Goal: Task Accomplishment & Management: Complete application form

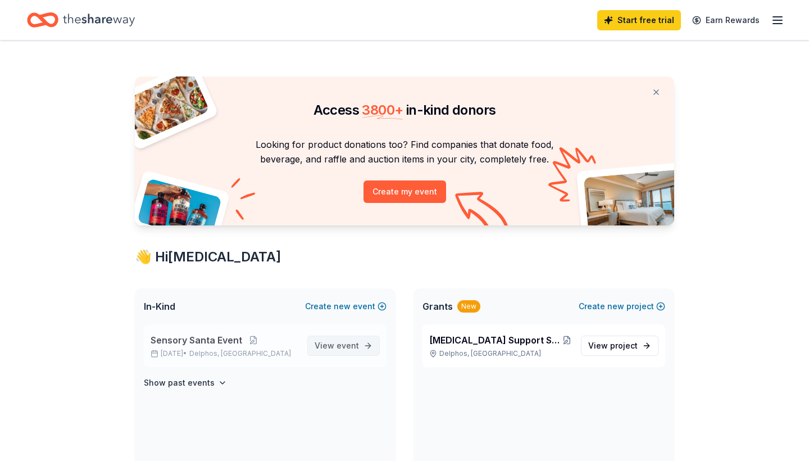
click at [355, 349] on span "event" at bounding box center [348, 346] width 22 height 10
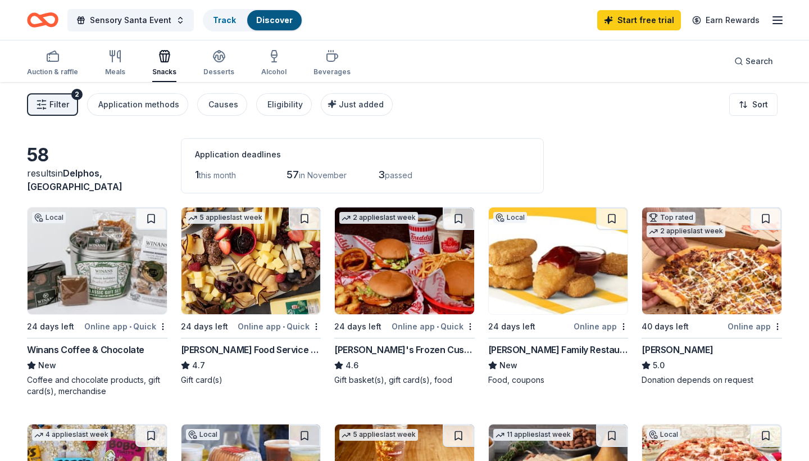
click at [229, 219] on div "5 applies last week" at bounding box center [225, 218] width 79 height 12
click at [784, 22] on icon "button" at bounding box center [777, 19] width 13 height 13
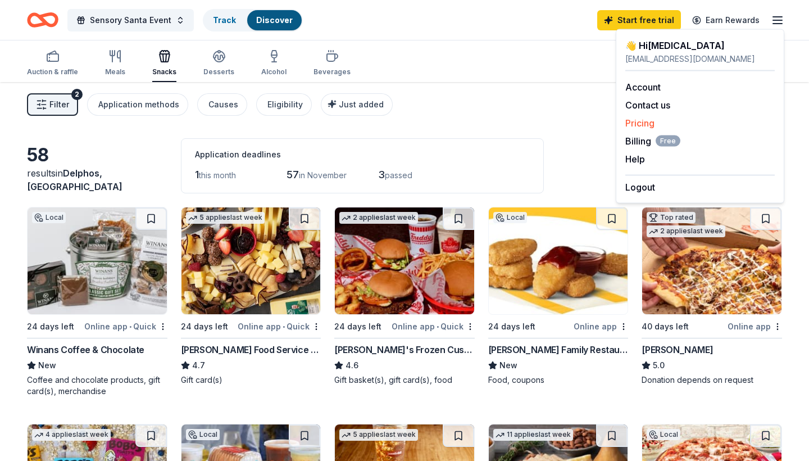
click at [640, 126] on link "Pricing" at bounding box center [640, 122] width 29 height 11
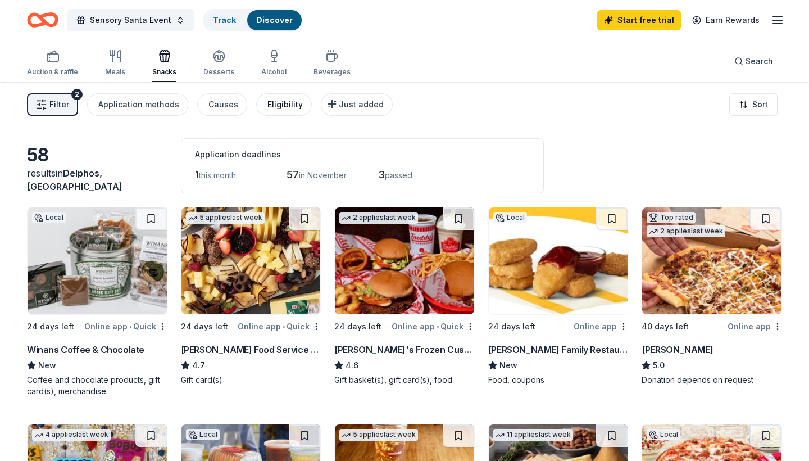
click at [278, 106] on div "Eligibility" at bounding box center [285, 104] width 35 height 13
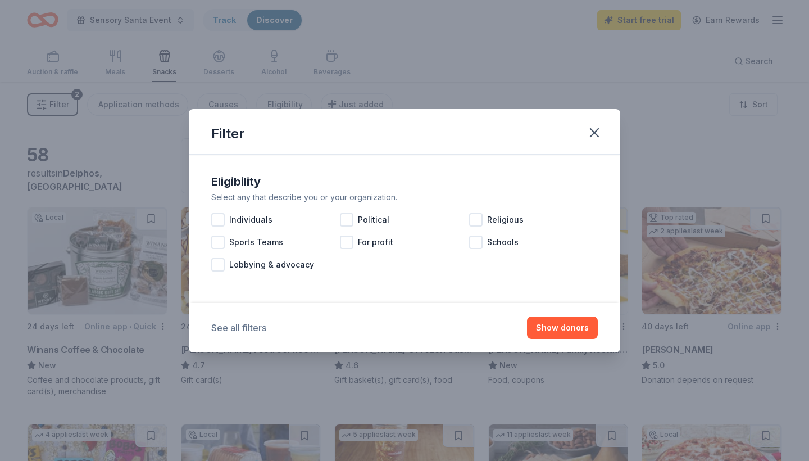
click at [226, 328] on button "See all filters" at bounding box center [238, 327] width 55 height 13
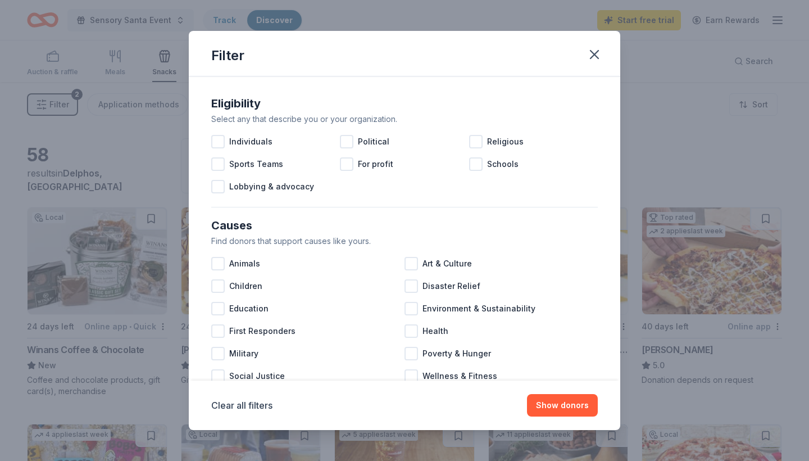
click at [613, 204] on div "Eligibility Select any that describe you or your organization. Individuals Poli…" at bounding box center [405, 228] width 432 height 304
click at [603, 52] on button "button" at bounding box center [594, 54] width 25 height 25
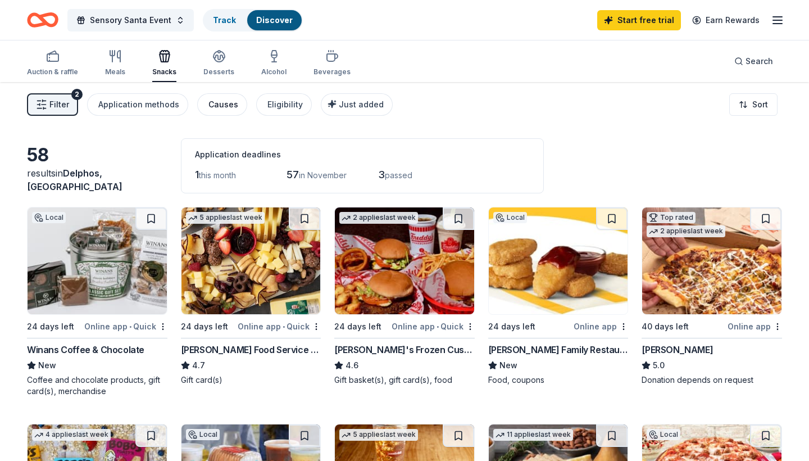
click at [227, 112] on button "Causes" at bounding box center [222, 104] width 50 height 22
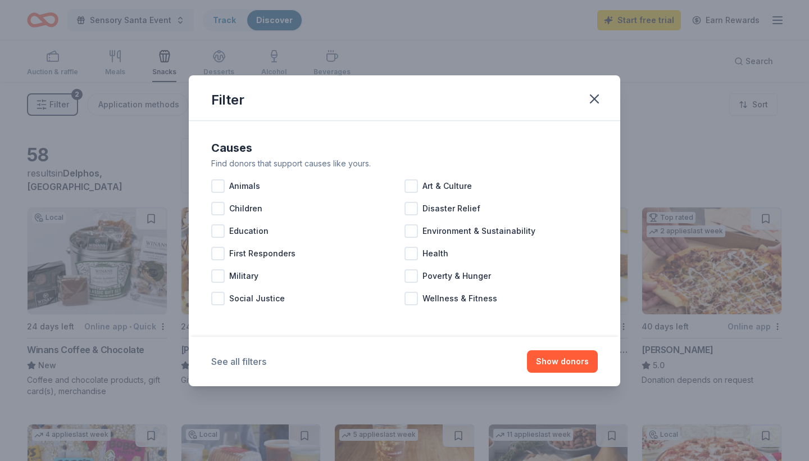
click at [251, 363] on button "See all filters" at bounding box center [238, 361] width 55 height 13
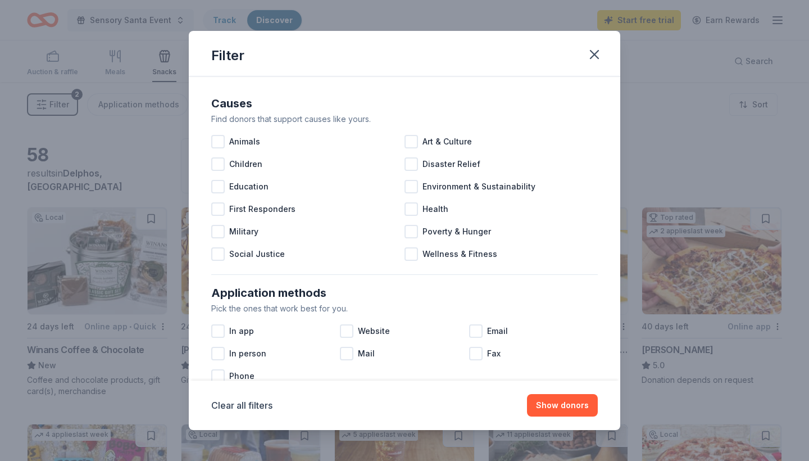
click at [606, 240] on div "Causes Find donors that support causes like yours. Animals Art & Culture Childr…" at bounding box center [405, 228] width 432 height 304
click at [217, 332] on div at bounding box center [217, 330] width 13 height 13
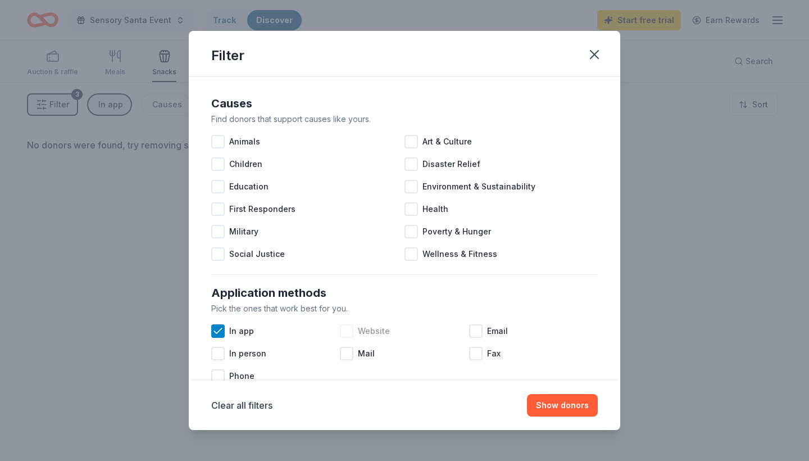
click at [351, 328] on div at bounding box center [346, 330] width 13 height 13
click at [478, 334] on div at bounding box center [475, 330] width 13 height 13
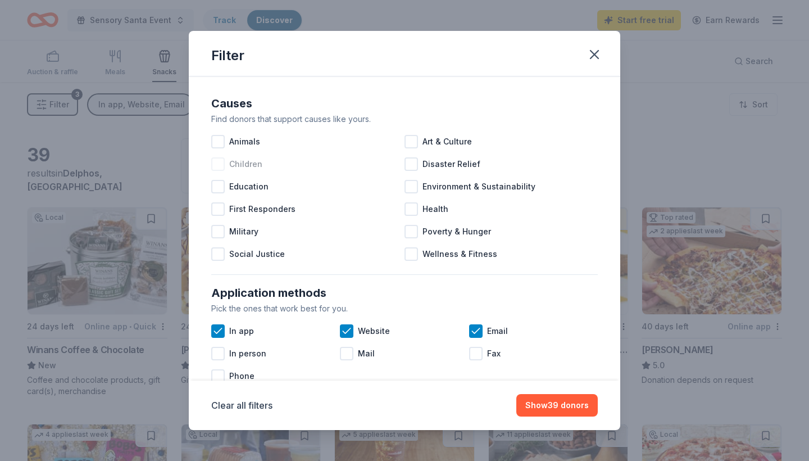
click at [241, 169] on span "Children" at bounding box center [245, 163] width 33 height 13
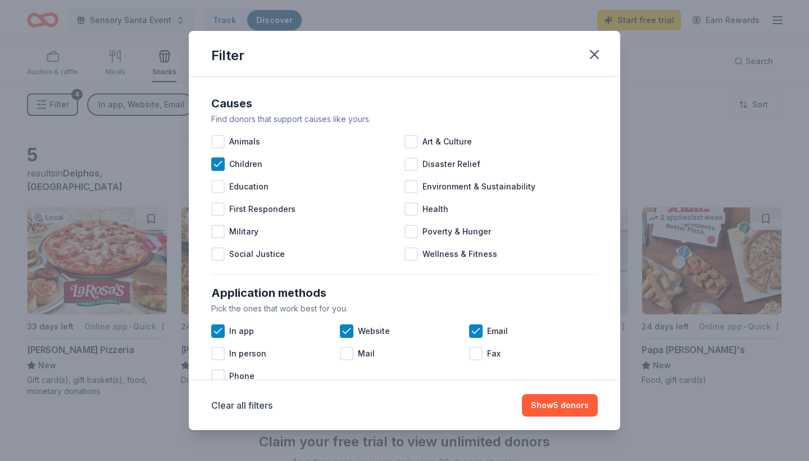
click at [610, 268] on div "Causes Find donors that support causes like yours. Animals Art & Culture Childr…" at bounding box center [405, 228] width 432 height 304
click at [569, 401] on button "Show 5 donors" at bounding box center [560, 405] width 76 height 22
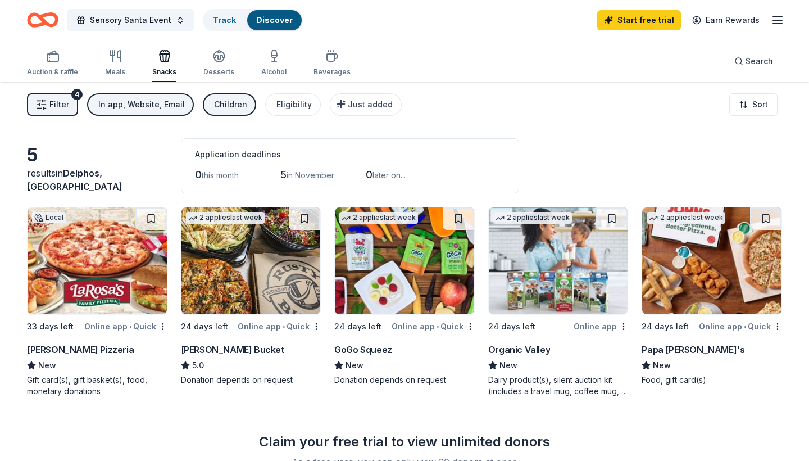
click at [456, 328] on div "Online app • Quick" at bounding box center [433, 326] width 83 height 14
click at [158, 18] on span "Sensory Santa Event" at bounding box center [131, 19] width 82 height 13
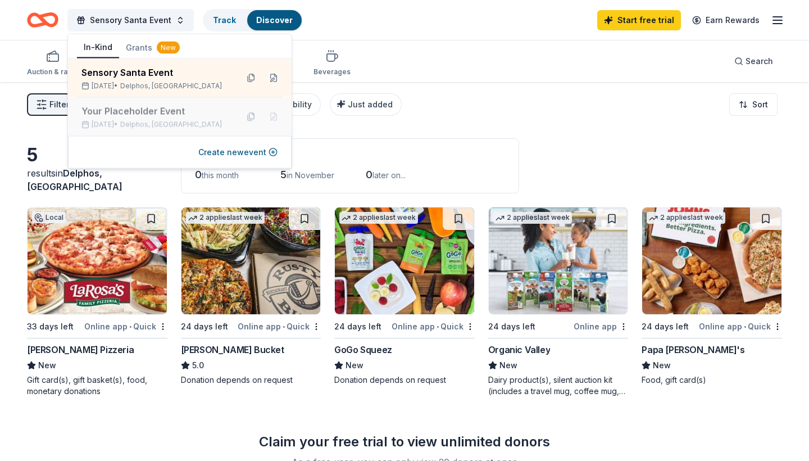
click at [141, 117] on div "Your Placeholder Event" at bounding box center [155, 111] width 147 height 13
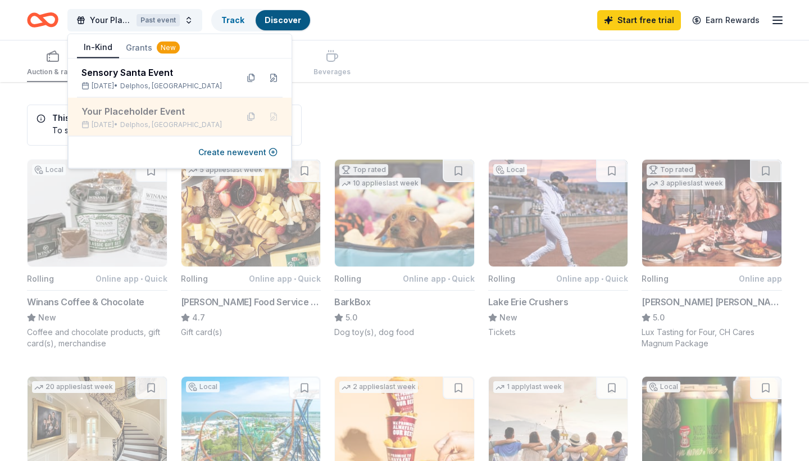
click at [180, 110] on div "Your Placeholder Event" at bounding box center [155, 111] width 147 height 13
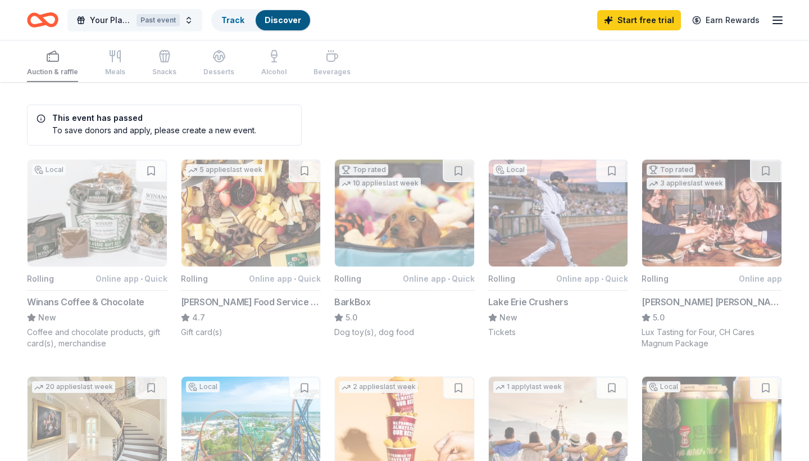
click at [179, 20] on div "Past event" at bounding box center [158, 20] width 43 height 12
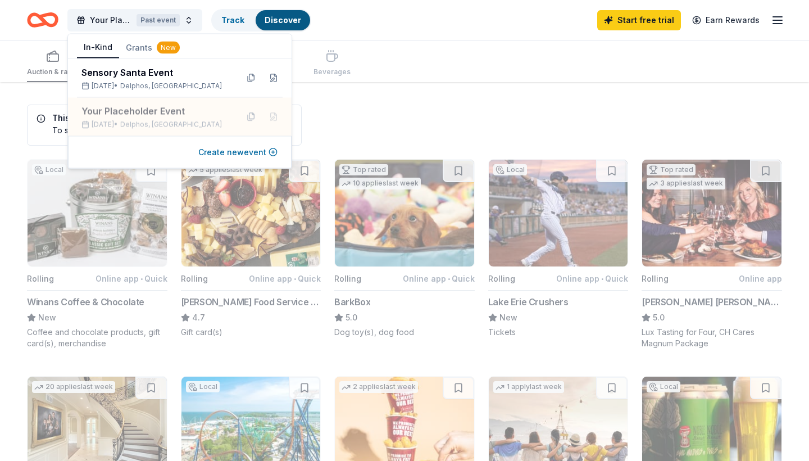
click at [244, 151] on button "Create new event" at bounding box center [237, 152] width 79 height 13
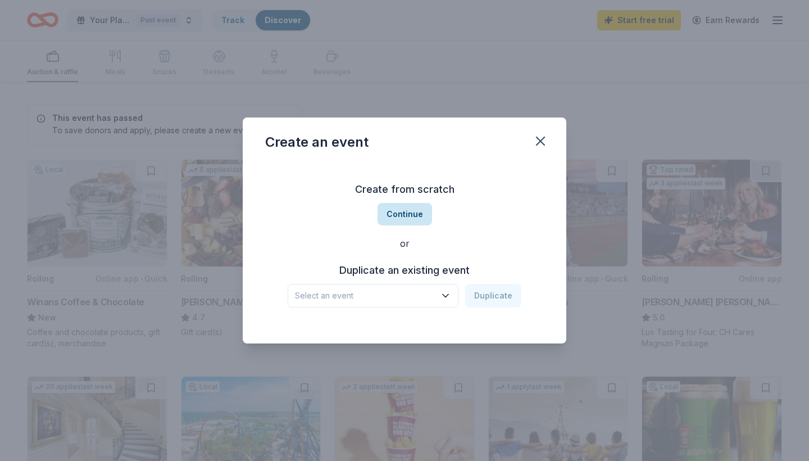
click at [419, 214] on button "Continue" at bounding box center [405, 214] width 55 height 22
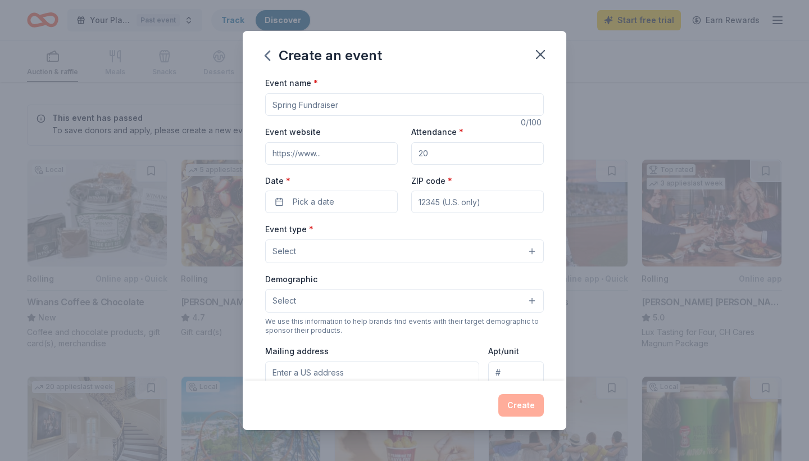
drag, startPoint x: 323, startPoint y: 108, endPoint x: 331, endPoint y: 109, distance: 7.3
drag, startPoint x: 346, startPoint y: 109, endPoint x: 255, endPoint y: 108, distance: 90.5
click at [255, 108] on div "Event name * 0 /100 Event website Attendance * Date * Pick a date ZIP code * Ev…" at bounding box center [405, 228] width 324 height 304
type input "Community Fundraiser"
click at [443, 148] on input "Attendance *" at bounding box center [477, 153] width 133 height 22
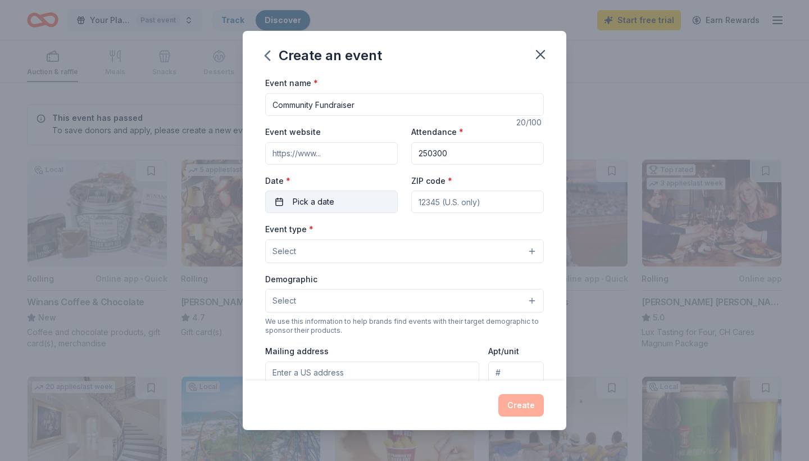
type input "250300"
click at [356, 200] on button "Pick a date" at bounding box center [331, 202] width 133 height 22
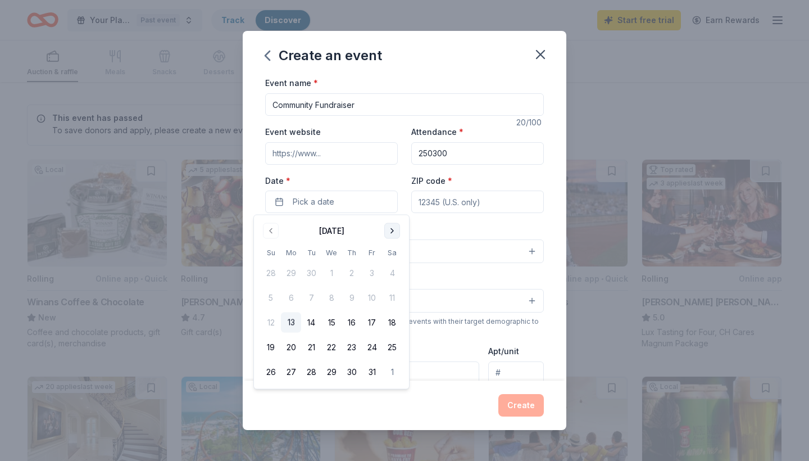
click at [397, 225] on button "Go to next month" at bounding box center [392, 231] width 16 height 16
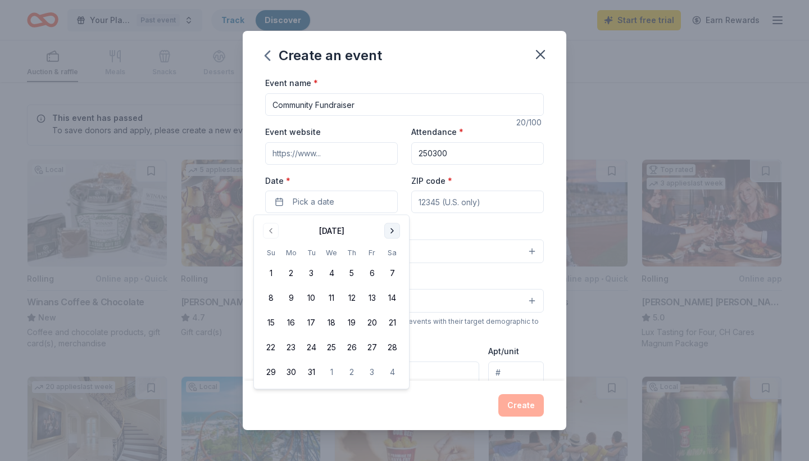
click at [397, 225] on button "Go to next month" at bounding box center [392, 231] width 16 height 16
click at [395, 328] on button "18" at bounding box center [392, 323] width 20 height 20
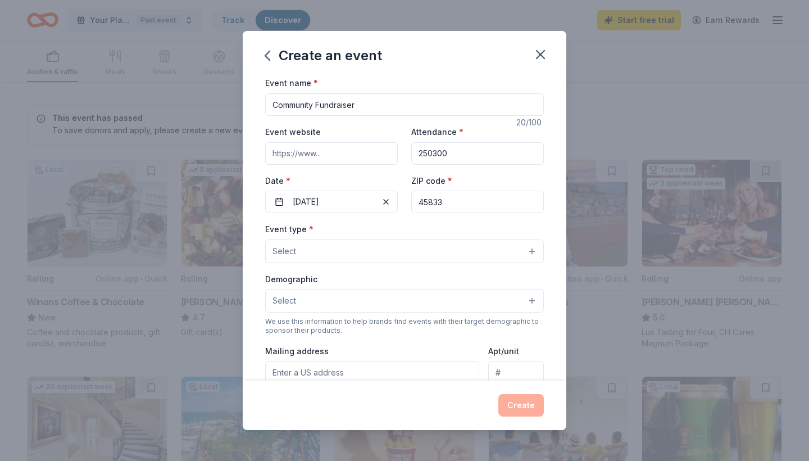
type input "45833"
click at [373, 260] on button "Select" at bounding box center [404, 251] width 279 height 24
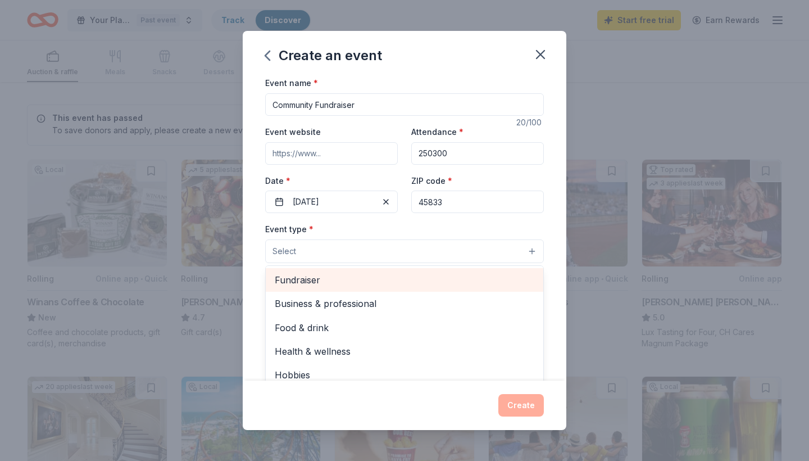
click at [345, 274] on span "Fundraiser" at bounding box center [405, 280] width 260 height 15
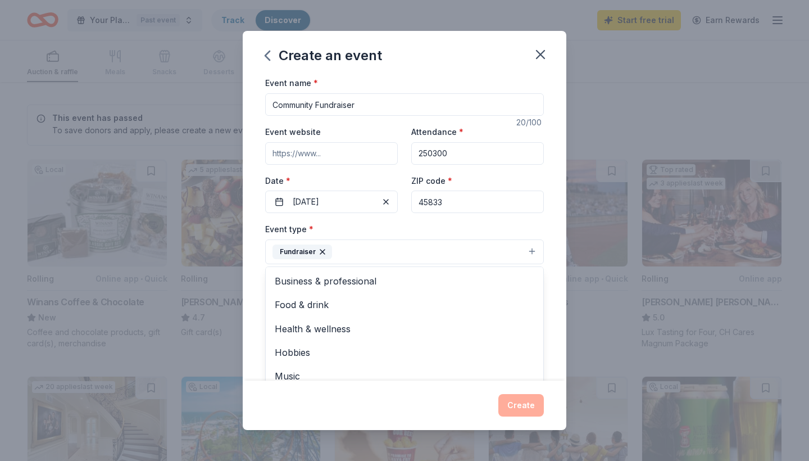
click at [551, 262] on div "Event name * Community Fundraiser 20 /100 Event website Attendance * 250300 Dat…" at bounding box center [405, 228] width 324 height 304
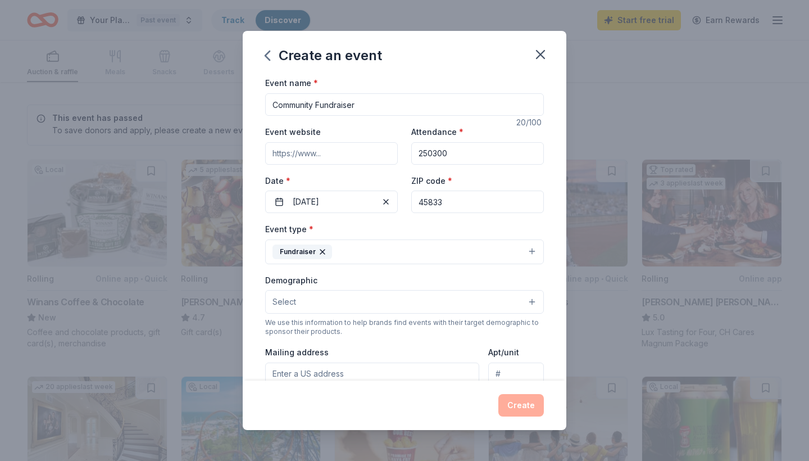
click at [501, 304] on button "Select" at bounding box center [404, 302] width 279 height 24
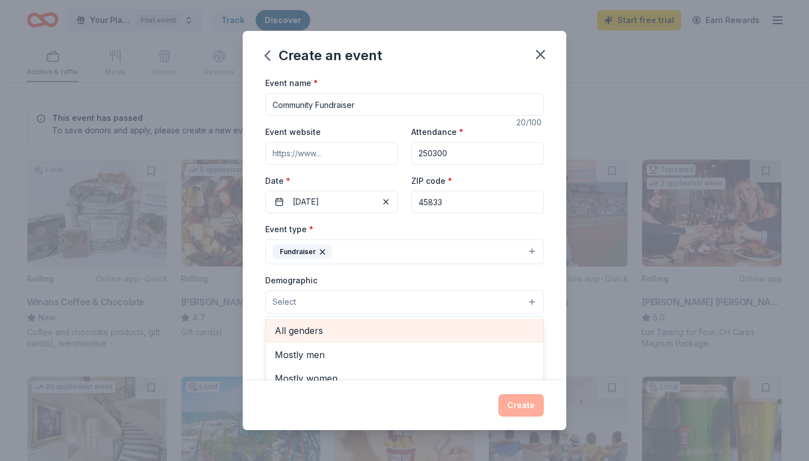
click at [352, 335] on span "All genders" at bounding box center [405, 330] width 260 height 15
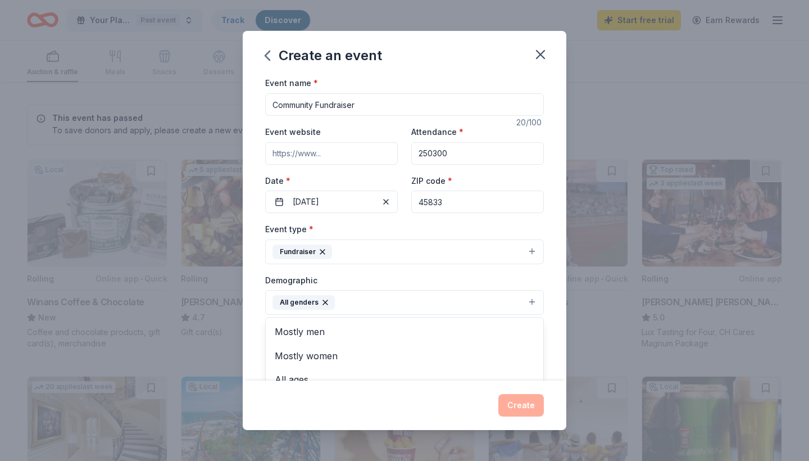
click at [554, 332] on div "Event name * Community Fundraiser 20 /100 Event website Attendance * 250300 Dat…" at bounding box center [405, 228] width 324 height 304
click at [456, 310] on button "All genders" at bounding box center [404, 302] width 279 height 25
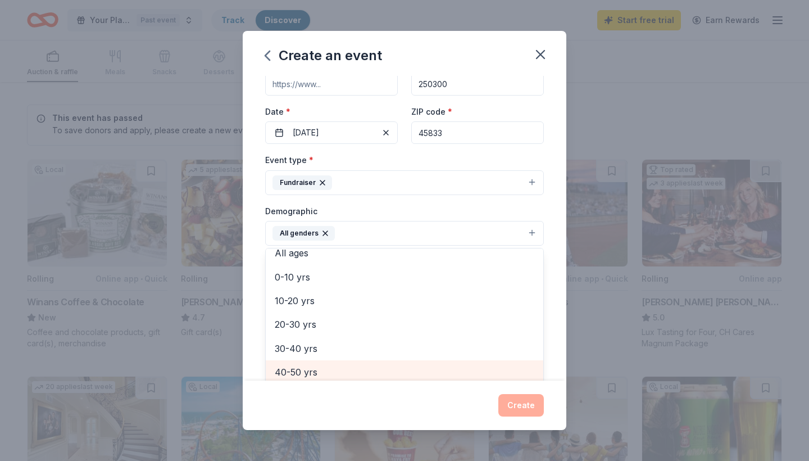
scroll to position [57, 0]
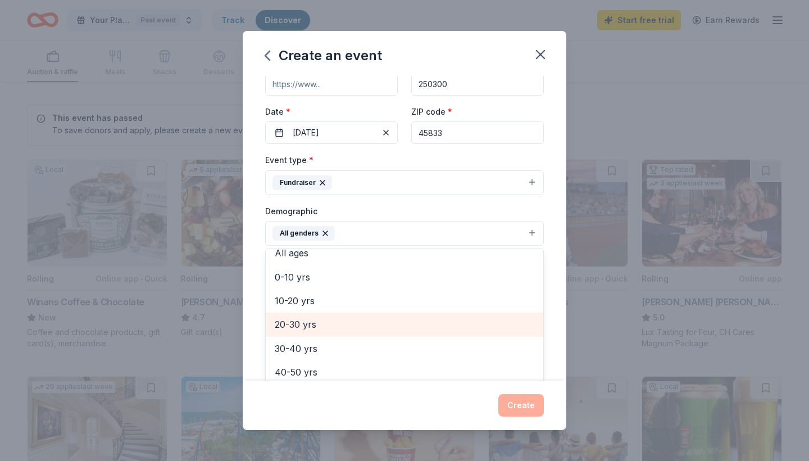
click at [315, 320] on span "20-30 yrs" at bounding box center [405, 324] width 260 height 15
click at [311, 327] on span "30-40 yrs" at bounding box center [405, 324] width 260 height 15
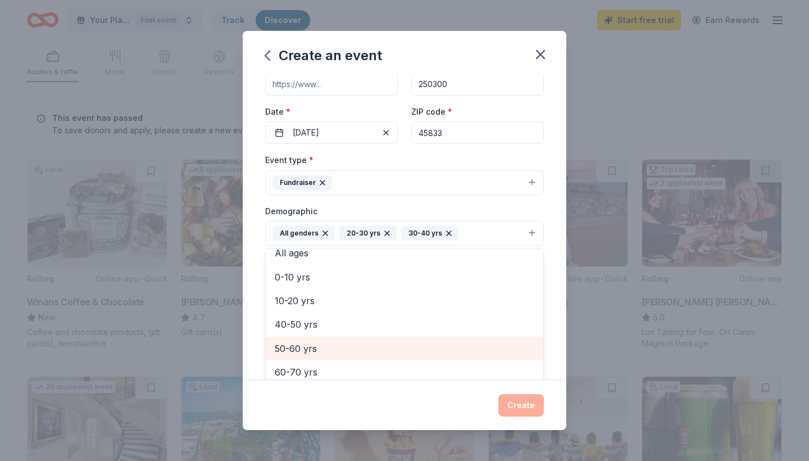
click at [311, 341] on span "50-60 yrs" at bounding box center [405, 348] width 260 height 15
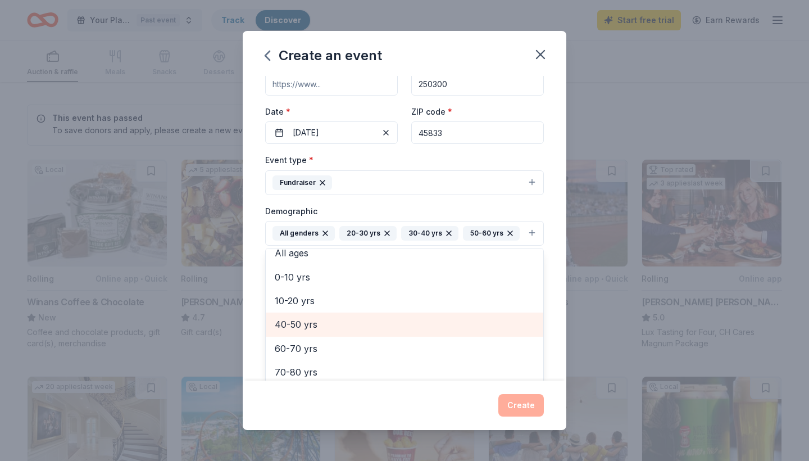
click at [310, 321] on span "40-50 yrs" at bounding box center [405, 324] width 260 height 15
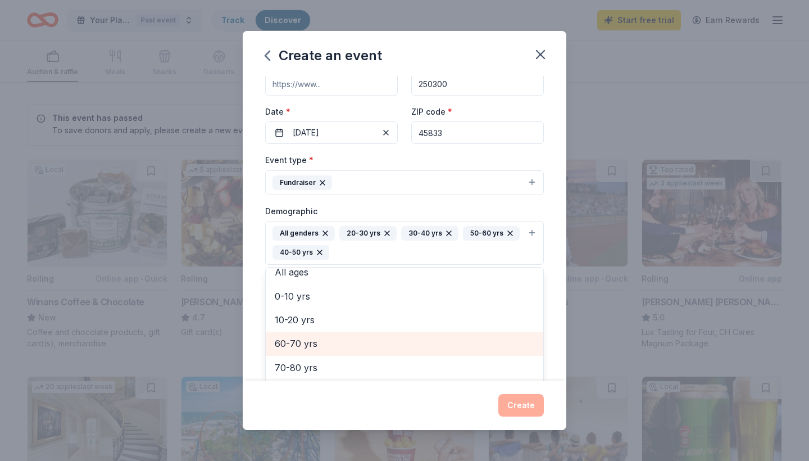
click at [313, 349] on div "60-70 yrs" at bounding box center [405, 344] width 278 height 24
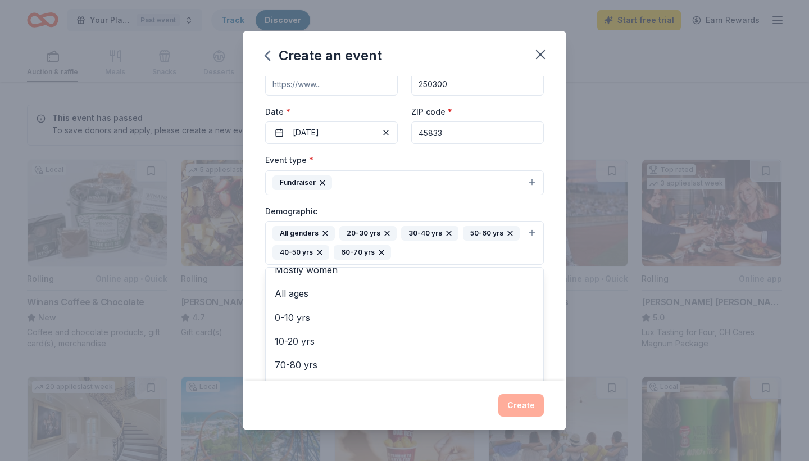
click at [560, 300] on div "Event name * Community Fundraiser 20 /100 Event website Attendance * 250300 Dat…" at bounding box center [405, 228] width 324 height 304
click at [559, 265] on div "Event name * Community Fundraiser 20 /100 Event website Attendance * 250300 Dat…" at bounding box center [405, 228] width 324 height 304
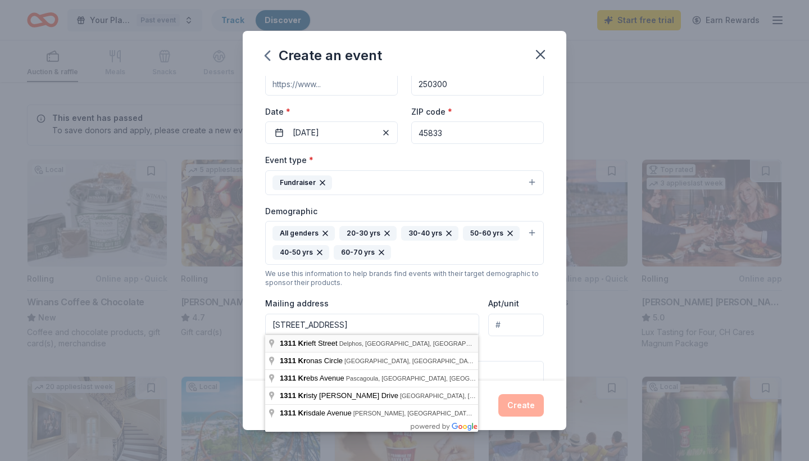
type input "1311 Krieft Street, Delphos, OH, 45833"
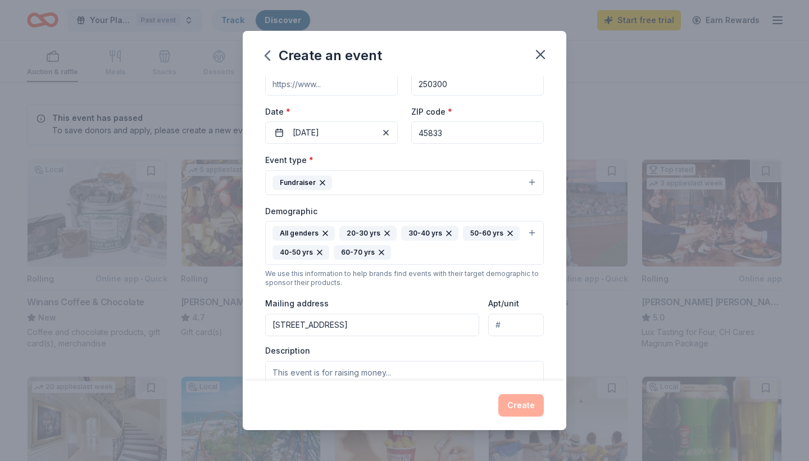
click at [549, 338] on div "Event name * Community Fundraiser 20 /100 Event website Attendance * 250300 Dat…" at bounding box center [405, 228] width 324 height 304
click at [350, 370] on textarea at bounding box center [404, 386] width 279 height 51
click at [560, 362] on div "Event name * Community Fundraiser 20 /100 Event website Attendance * 250300 Dat…" at bounding box center [405, 228] width 324 height 304
click at [329, 374] on textarea at bounding box center [404, 386] width 279 height 51
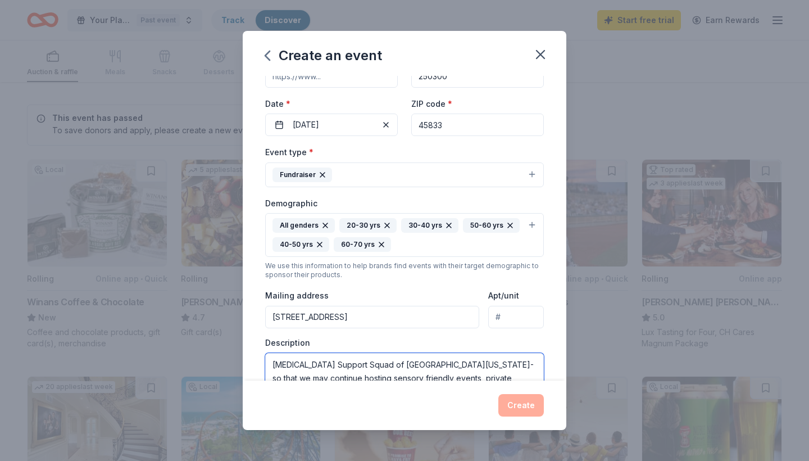
scroll to position [91, 0]
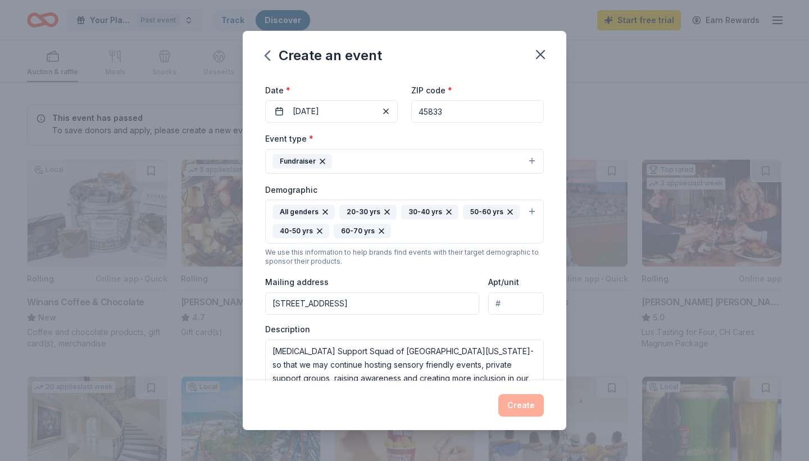
click at [554, 346] on div "Event name * Community Fundraiser 20 /100 Event website Attendance * 250300 Dat…" at bounding box center [405, 228] width 324 height 304
click at [495, 372] on textarea "Autism Support Squad of Northwest Ohio- so that we may continue hosting sensory…" at bounding box center [404, 365] width 279 height 51
click at [456, 347] on textarea "Autism Support Squad of Northwest Ohio- so that we may continue hosting sensory…" at bounding box center [404, 365] width 279 height 51
click at [328, 349] on textarea "Autism Support Squad of Northwest Ohio- so that we may continue hosting sensory…" at bounding box center [404, 365] width 279 height 51
click at [549, 309] on div "Event name * Community Fundraiser 20 /100 Event website Attendance * 250300 Dat…" at bounding box center [405, 228] width 324 height 304
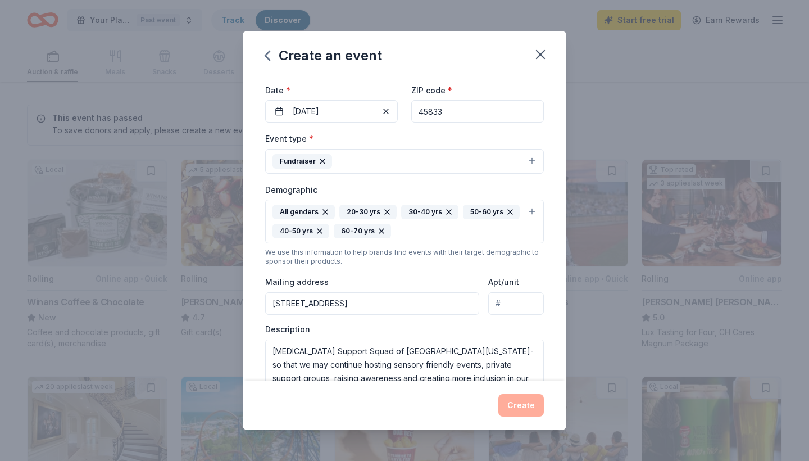
click at [553, 284] on div "Event name * Community Fundraiser 20 /100 Event website Attendance * 250300 Dat…" at bounding box center [405, 228] width 324 height 304
click at [475, 359] on textarea "Autism Support Squad of Northwest Ohio- so that we may continue hosting sensory…" at bounding box center [404, 365] width 279 height 51
click at [479, 377] on textarea "Autism Support Squad of Northwest Ohio- so that we may continue hosting sensory…" at bounding box center [404, 365] width 279 height 51
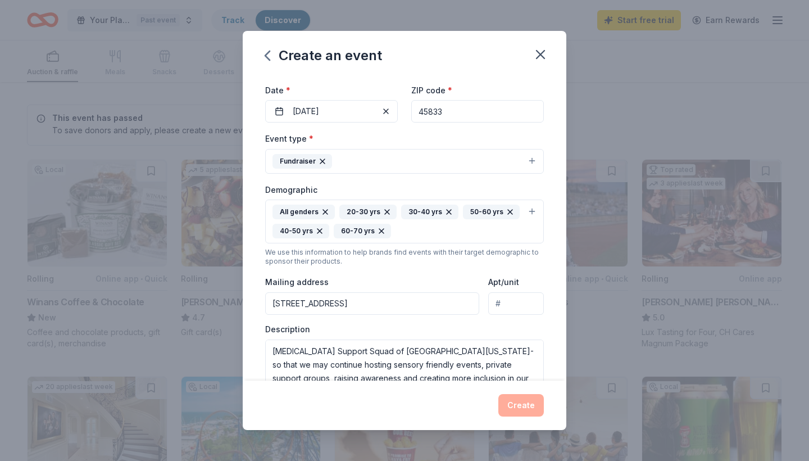
click at [556, 148] on div "Event name * Community Fundraiser 20 /100 Event website Attendance * 250300 Dat…" at bounding box center [405, 228] width 324 height 304
click at [512, 410] on div "Create" at bounding box center [404, 405] width 279 height 22
click at [277, 347] on textarea "Autism Support Squad of Northwest Ohio- so that we may continue hosting sensory…" at bounding box center [404, 365] width 279 height 51
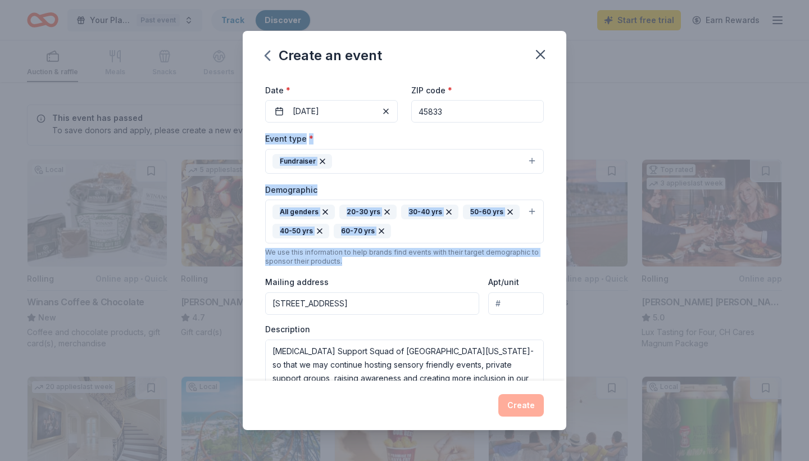
drag, startPoint x: 554, startPoint y: 112, endPoint x: 547, endPoint y: 262, distance: 149.6
click at [549, 261] on div "Event name * Community Fundraiser 20 /100 Event website Attendance * 250300 Dat…" at bounding box center [405, 228] width 324 height 304
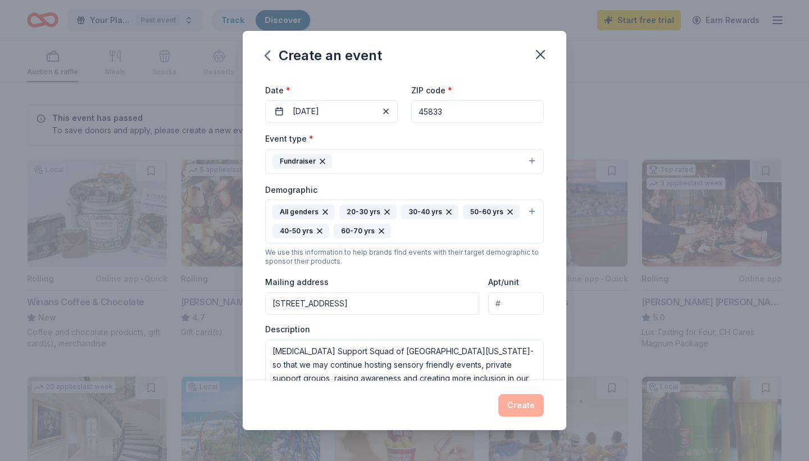
click at [549, 267] on div "Event name * Community Fundraiser 20 /100 Event website Attendance * 250300 Dat…" at bounding box center [405, 228] width 324 height 304
click at [349, 166] on button "Fundraiser" at bounding box center [404, 161] width 279 height 25
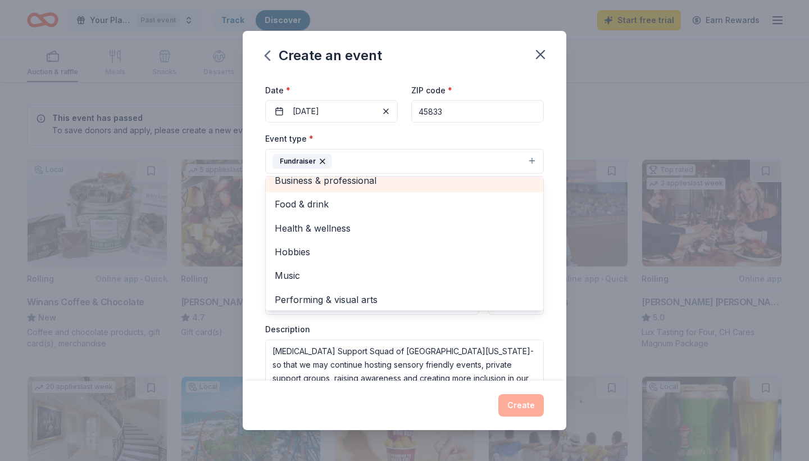
scroll to position [2, 0]
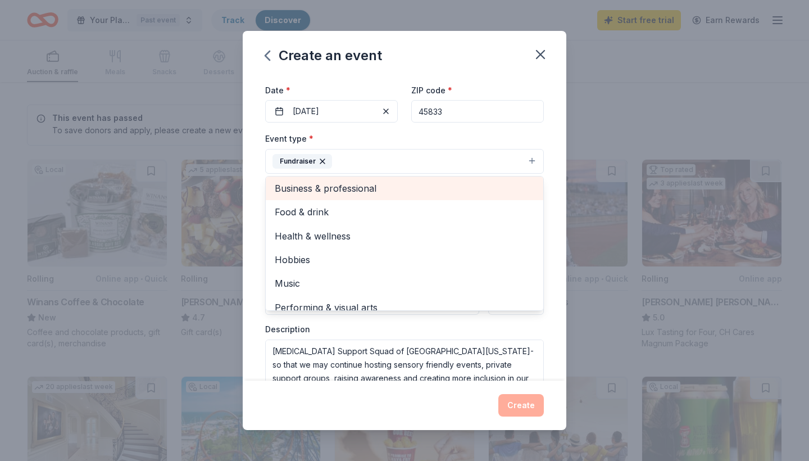
click at [350, 187] on span "Business & professional" at bounding box center [405, 188] width 260 height 15
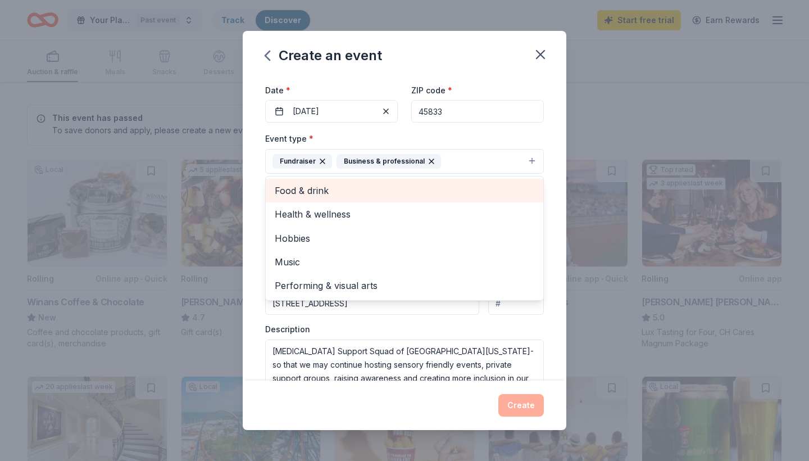
scroll to position [0, 0]
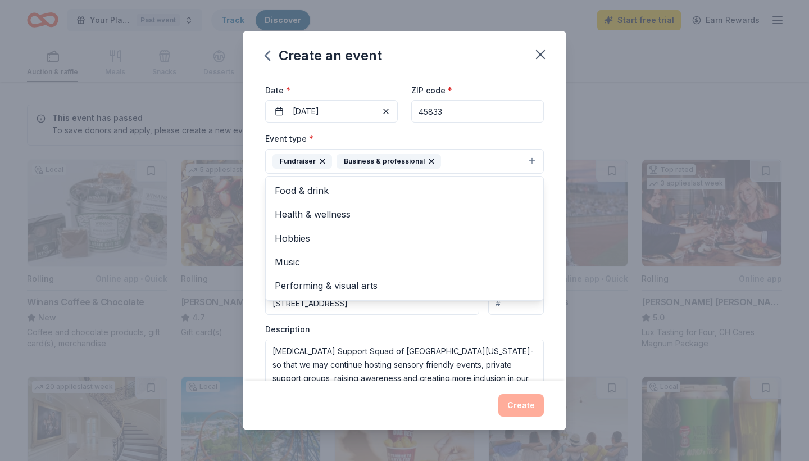
click at [555, 324] on div "Event name * Community Fundraiser 20 /100 Event website Attendance * 250300 Dat…" at bounding box center [405, 228] width 324 height 304
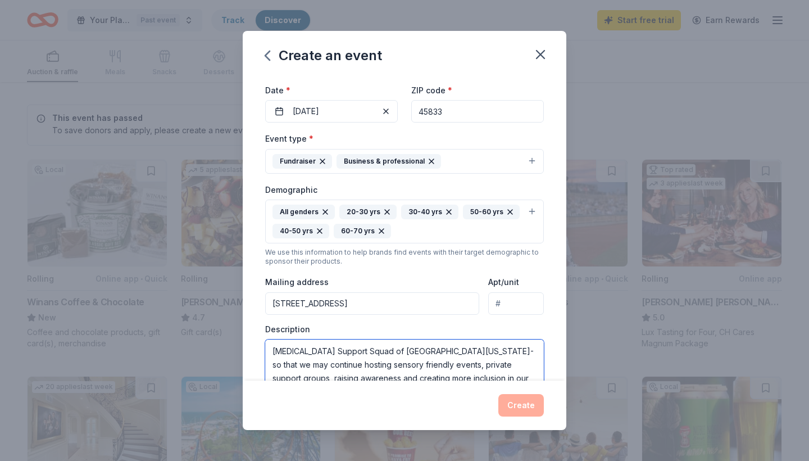
click at [523, 349] on textarea "Autism Support Squad of Northwest Ohio- so that we may continue hosting sensory…" at bounding box center [404, 365] width 279 height 51
click at [541, 356] on textarea "Autism Support Squad of Northwest Ohio- so that we may continue hosting sensory…" at bounding box center [404, 365] width 279 height 51
click at [535, 359] on textarea "Autism Support Squad of Northwest Ohio- so that we may continue hosting sensory…" at bounding box center [404, 365] width 279 height 51
drag, startPoint x: 499, startPoint y: 378, endPoint x: 497, endPoint y: 327, distance: 51.7
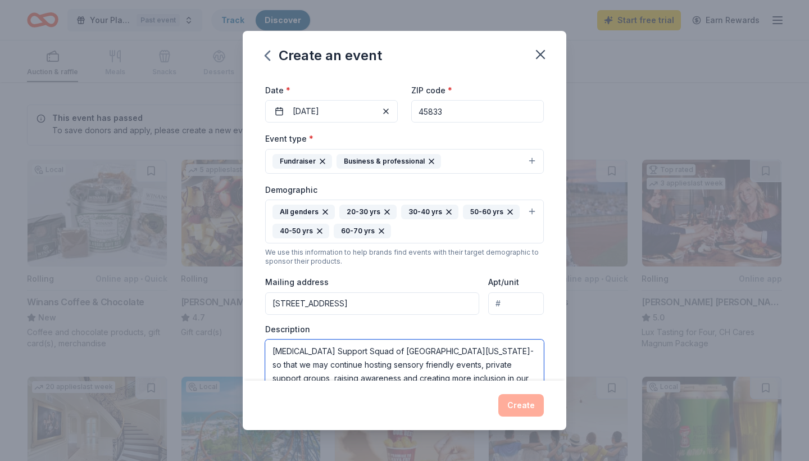
click at [498, 327] on div "Description Autism Support Squad of Northwest Ohio- so that we may continue hos…" at bounding box center [404, 357] width 279 height 66
click at [478, 378] on textarea "Autism Support Squad of Northwest Ohio- so that we may continue hosting sensory…" at bounding box center [404, 365] width 279 height 51
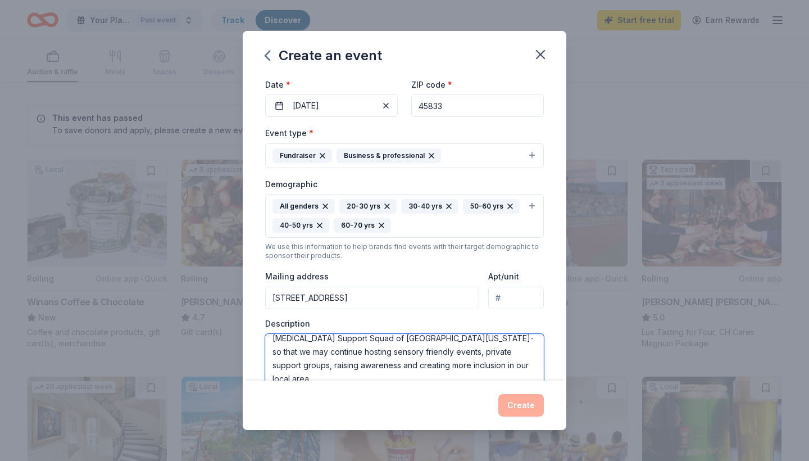
drag, startPoint x: 543, startPoint y: 360, endPoint x: 543, endPoint y: 374, distance: 14.6
click at [543, 375] on textarea "Autism Support Squad of Northwest Ohio- so that we may continue hosting sensory…" at bounding box center [404, 359] width 279 height 51
click at [548, 356] on div "Event name * Community Fundraiser 20 /100 Event website Attendance * 250300 Dat…" at bounding box center [405, 228] width 324 height 304
click at [490, 355] on textarea "Autism Support Squad of Northwest Ohio- so that we may continue hosting sensory…" at bounding box center [404, 359] width 279 height 51
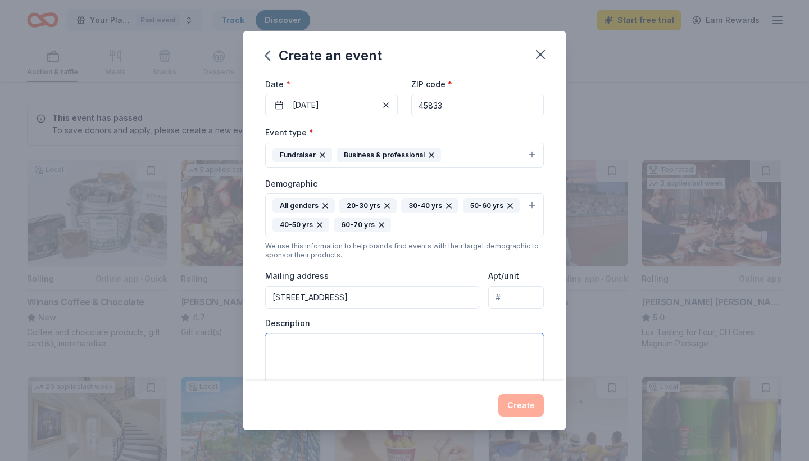
scroll to position [75, 0]
type textarea "Autism Support Squad of Northwest Ohio- so that we may continue hosting sensory…"
click at [563, 333] on div "Event name * Community Fundraiser 20 /100 Event website Attendance * 250300 Dat…" at bounding box center [405, 228] width 324 height 304
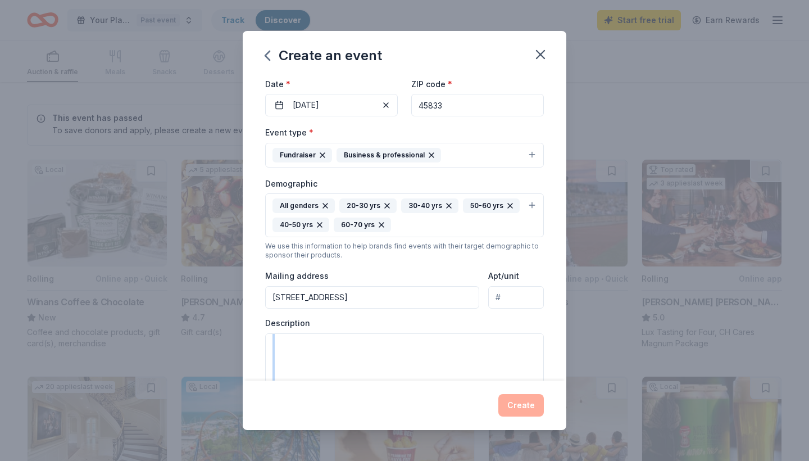
click at [563, 333] on div "Event name * Community Fundraiser 20 /100 Event website Attendance * 250300 Dat…" at bounding box center [405, 228] width 324 height 304
drag, startPoint x: 563, startPoint y: 333, endPoint x: 560, endPoint y: 354, distance: 21.0
click at [563, 333] on div "Event name * Community Fundraiser 20 /100 Event website Attendance * 250300 Dat…" at bounding box center [405, 228] width 324 height 304
click at [533, 405] on div "Create" at bounding box center [404, 405] width 279 height 22
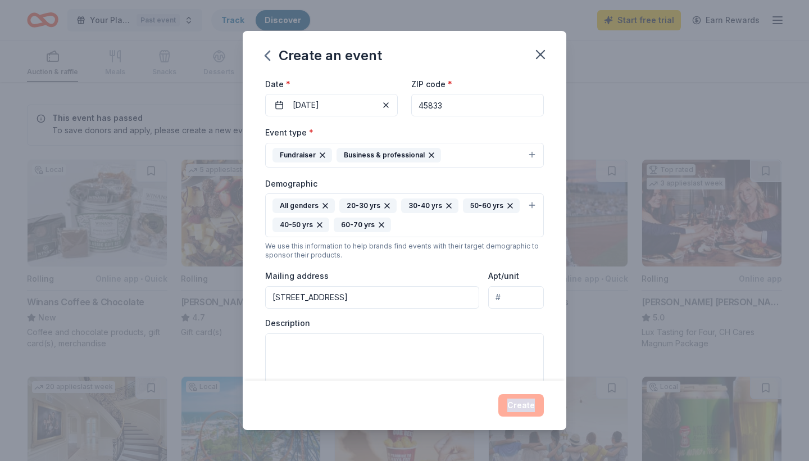
click at [532, 406] on div "Create" at bounding box center [404, 405] width 279 height 22
click at [557, 261] on div "Event name * Community Fundraiser 20 /100 Event website Attendance * 250300 Dat…" at bounding box center [405, 228] width 324 height 304
click at [297, 55] on div "Create an event" at bounding box center [323, 56] width 117 height 18
click at [346, 86] on label "Date *" at bounding box center [331, 84] width 133 height 11
click at [346, 94] on button "04/18/2026" at bounding box center [331, 105] width 133 height 22
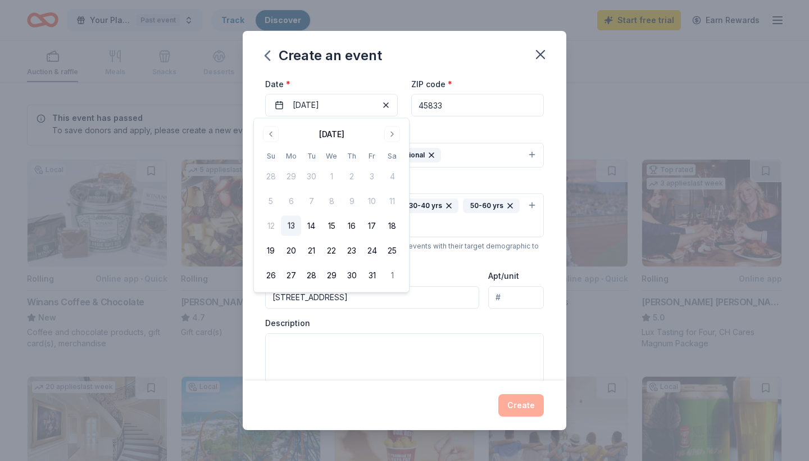
click at [432, 87] on label "ZIP code *" at bounding box center [431, 84] width 41 height 11
click at [432, 94] on input "45833" at bounding box center [477, 105] width 133 height 22
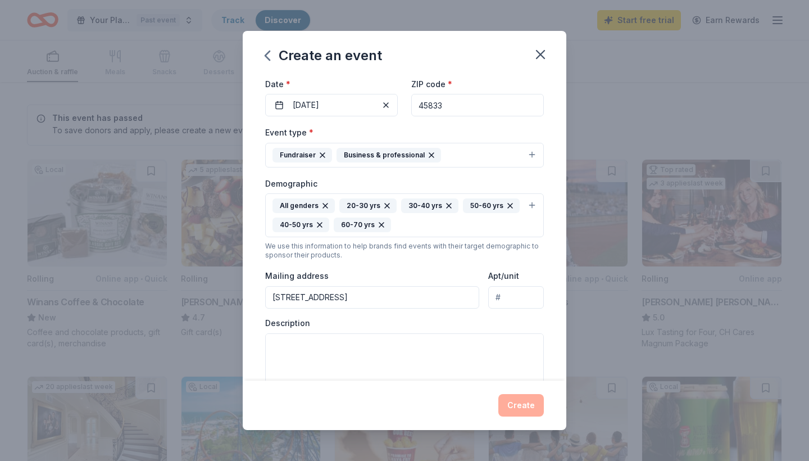
click at [495, 101] on input "45833" at bounding box center [477, 105] width 133 height 22
click at [555, 143] on div "Event name * Community Fundraiser 20 /100 Event website Attendance * 250300 Dat…" at bounding box center [405, 228] width 324 height 304
click at [556, 105] on div "Event name * Community Fundraiser 20 /100 Event website Attendance * 250300 Dat…" at bounding box center [405, 228] width 324 height 304
click at [409, 338] on textarea "Autism Support Squad of Northwest Ohio- so that we may continue hosting sensory…" at bounding box center [404, 358] width 279 height 51
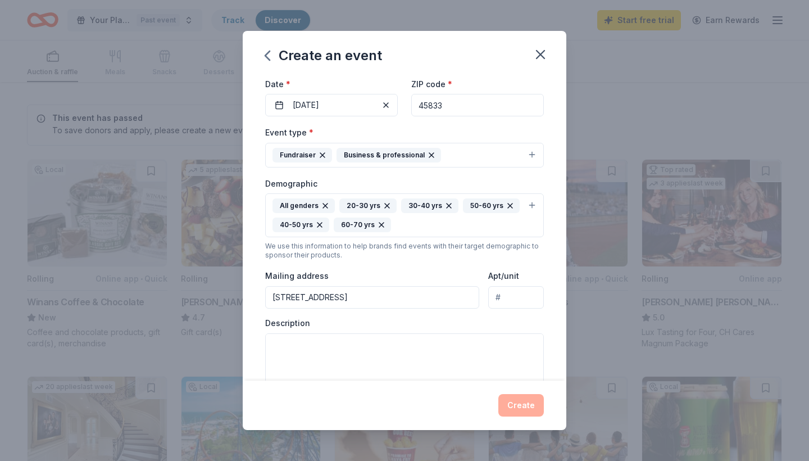
click at [558, 325] on div "Event name * Community Fundraiser 20 /100 Event website Attendance * 250300 Dat…" at bounding box center [405, 228] width 324 height 304
click at [558, 326] on div "Event name * Community Fundraiser 20 /100 Event website Attendance * 250300 Dat…" at bounding box center [405, 228] width 324 height 304
click at [445, 300] on input "1311 Krieft Street, Delphos, OH, 45833" at bounding box center [372, 297] width 214 height 22
type input "1311 Krieft Street, Delphos, OH, 45833"
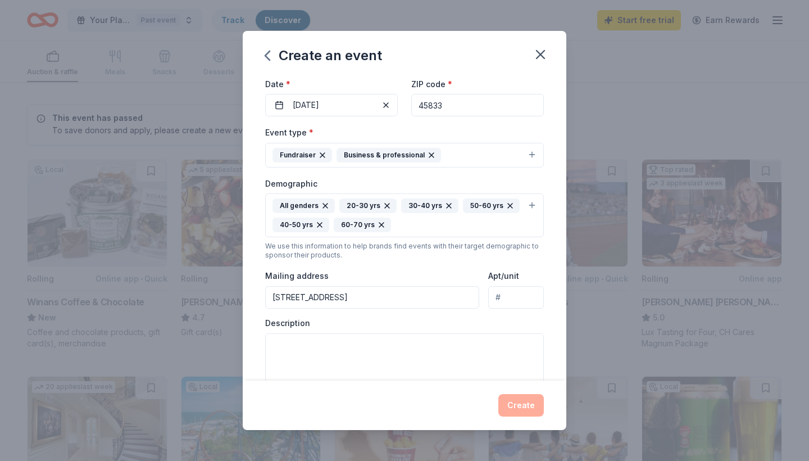
click at [556, 349] on div "Event name * Community Fundraiser 20 /100 Event website Attendance * 250300 Dat…" at bounding box center [405, 228] width 324 height 304
click at [513, 408] on div "Create" at bounding box center [404, 405] width 279 height 22
click at [544, 58] on icon "button" at bounding box center [541, 55] width 8 height 8
click at [266, 55] on icon "button" at bounding box center [267, 55] width 4 height 9
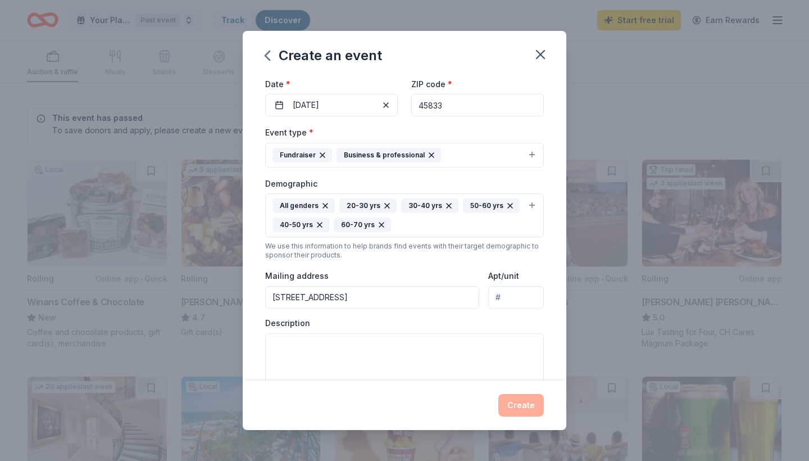
scroll to position [0, 0]
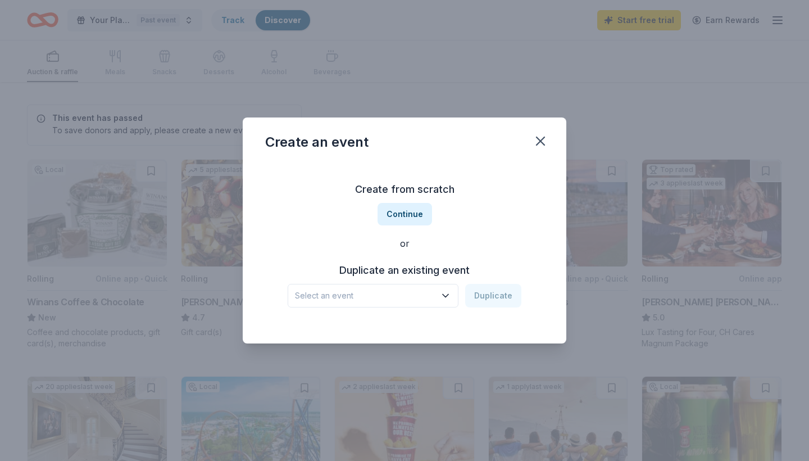
click at [446, 298] on icon "button" at bounding box center [445, 295] width 11 height 11
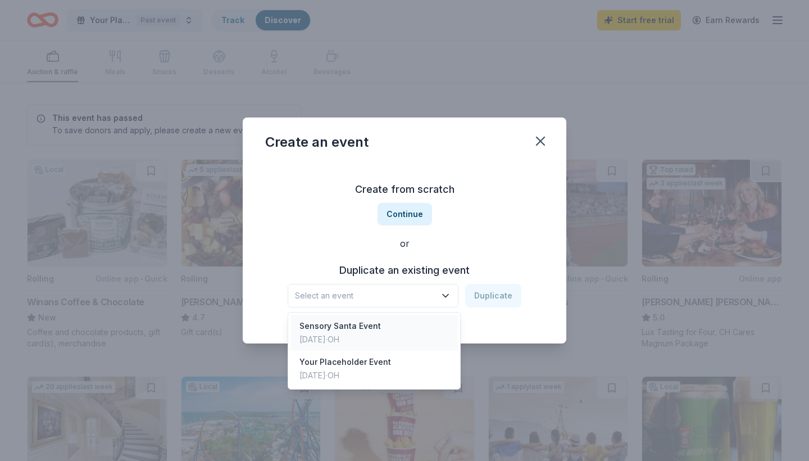
click at [365, 329] on div "Sensory Santa Event" at bounding box center [341, 325] width 82 height 13
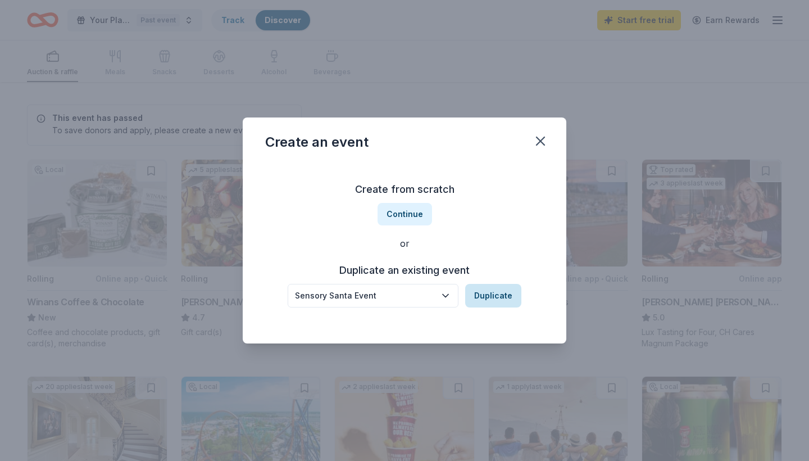
click at [490, 297] on button "Duplicate" at bounding box center [493, 296] width 56 height 24
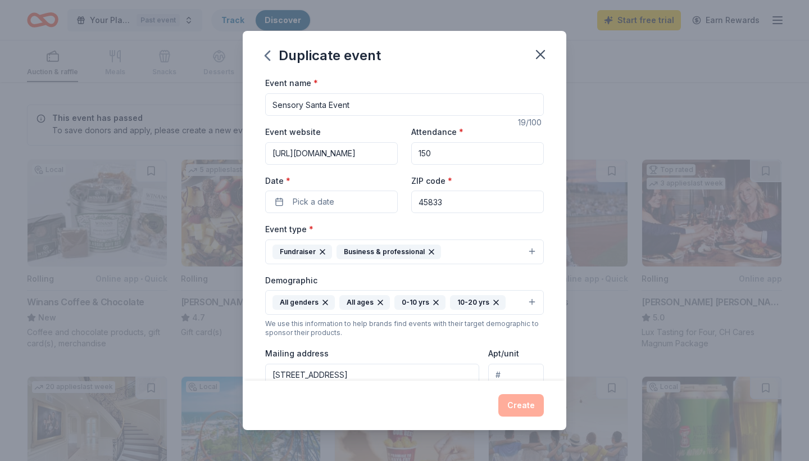
drag, startPoint x: 369, startPoint y: 109, endPoint x: 221, endPoint y: 106, distance: 147.9
click at [215, 108] on div "Duplicate event Event name * Sensory Santa Event 19 /100 Event website https://…" at bounding box center [404, 230] width 809 height 461
type input "Communty Fundraiser"
click at [462, 148] on input "150" at bounding box center [477, 153] width 133 height 22
type input "1"
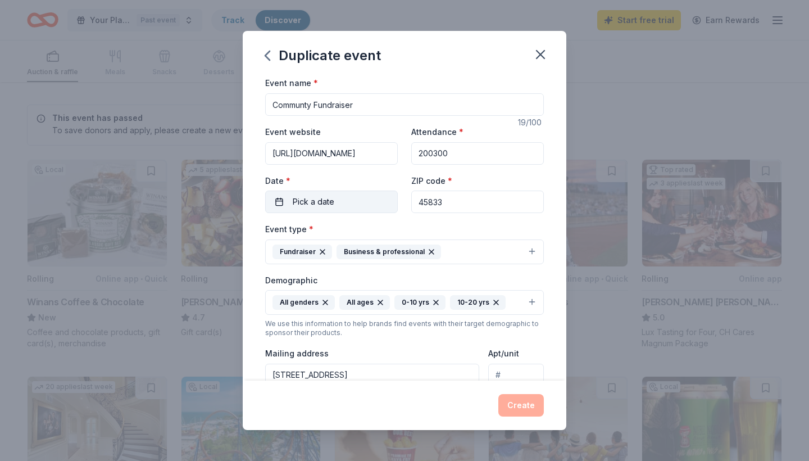
type input "200300"
click at [307, 204] on span "Pick a date" at bounding box center [314, 201] width 42 height 13
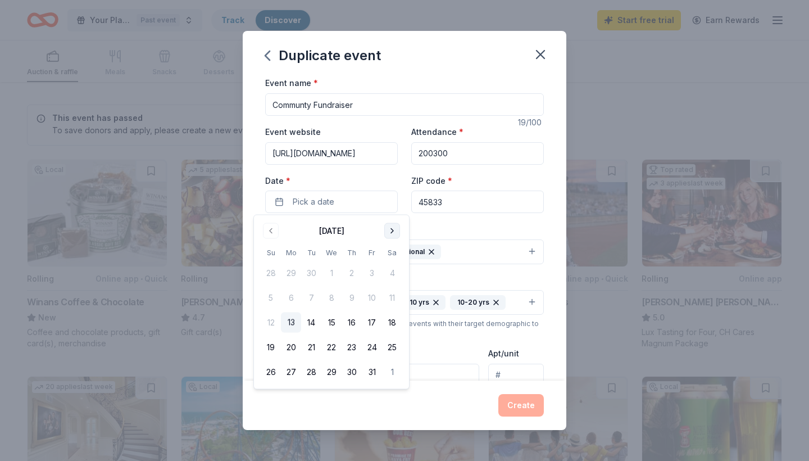
click at [392, 234] on button "Go to next month" at bounding box center [392, 231] width 16 height 16
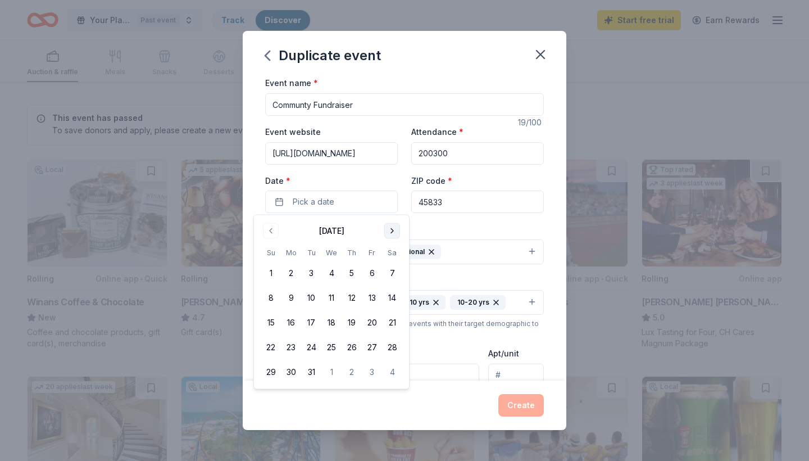
click at [392, 234] on button "Go to next month" at bounding box center [392, 231] width 16 height 16
click at [392, 326] on button "18" at bounding box center [392, 323] width 20 height 20
click at [549, 264] on div "Event name * Communty Fundraiser 19 /100 Event website https://www.asdsupportsq…" at bounding box center [405, 228] width 324 height 304
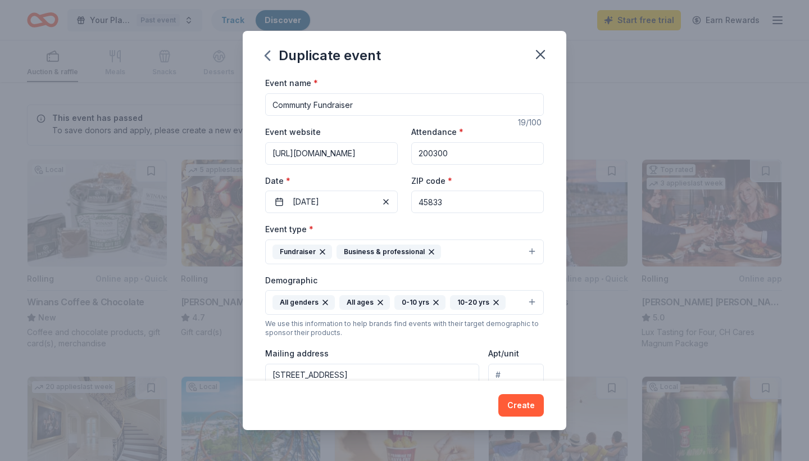
click at [551, 358] on div "Event name * Communty Fundraiser 19 /100 Event website https://www.asdsupportsq…" at bounding box center [405, 228] width 324 height 304
click at [263, 299] on div "Event name * Communty Fundraiser 19 /100 Event website https://www.asdsupportsq…" at bounding box center [405, 228] width 324 height 304
click at [551, 286] on div "Event name * Communty Fundraiser 19 /100 Event website https://www.asdsupportsq…" at bounding box center [405, 228] width 324 height 304
type input "1311 Krieft Street, Delphos, OH, 45833"
click at [562, 356] on div "Event name * Communty Fundraiser 19 /100 Event website https://www.asdsupportsq…" at bounding box center [405, 228] width 324 height 304
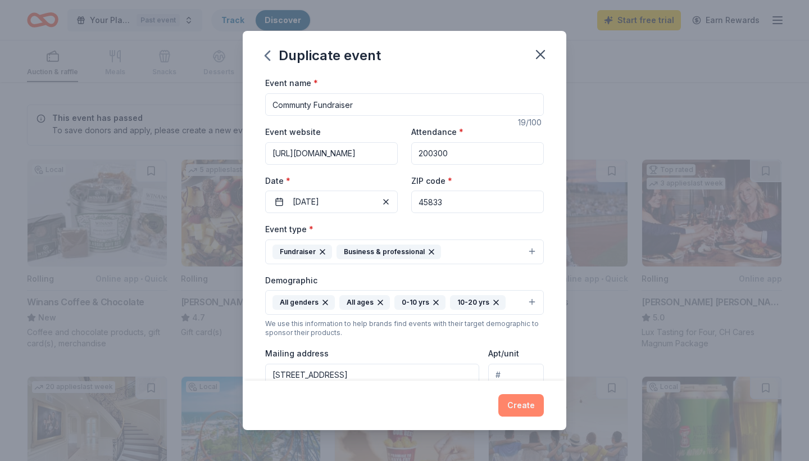
click at [532, 398] on button "Create" at bounding box center [522, 405] width 46 height 22
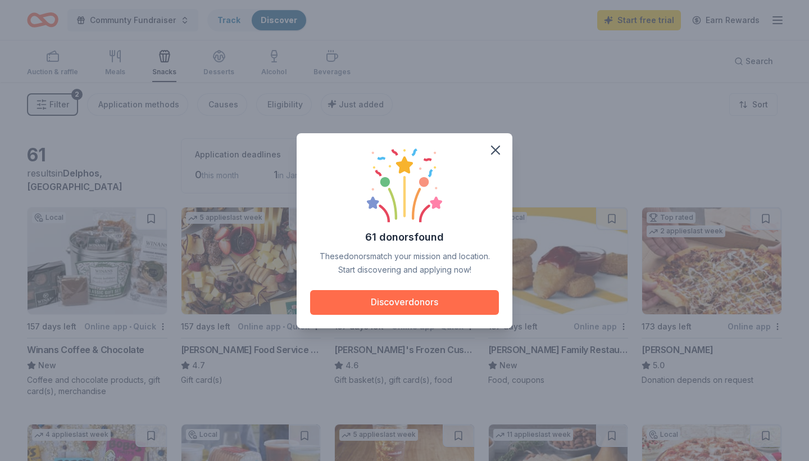
click at [428, 309] on button "Discover donors" at bounding box center [404, 302] width 189 height 25
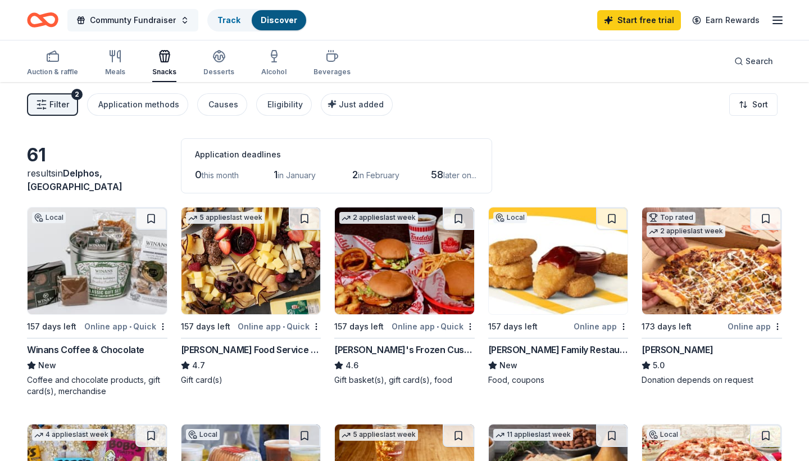
click at [153, 24] on span "Communty Fundraiser" at bounding box center [133, 19] width 86 height 13
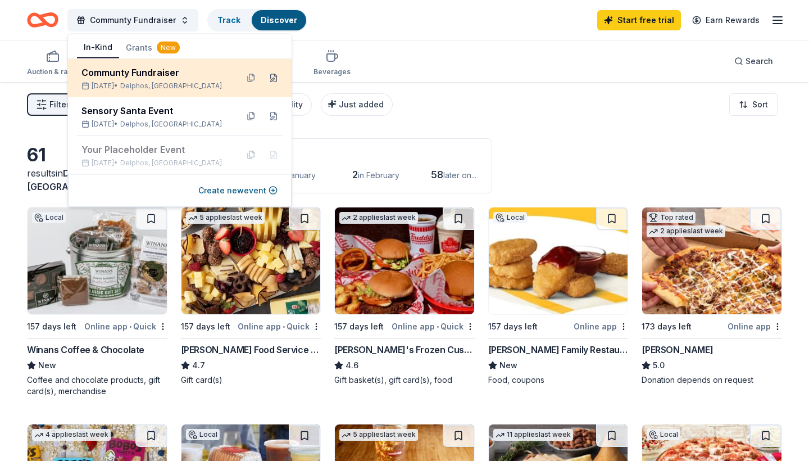
click at [275, 79] on button at bounding box center [274, 78] width 18 height 18
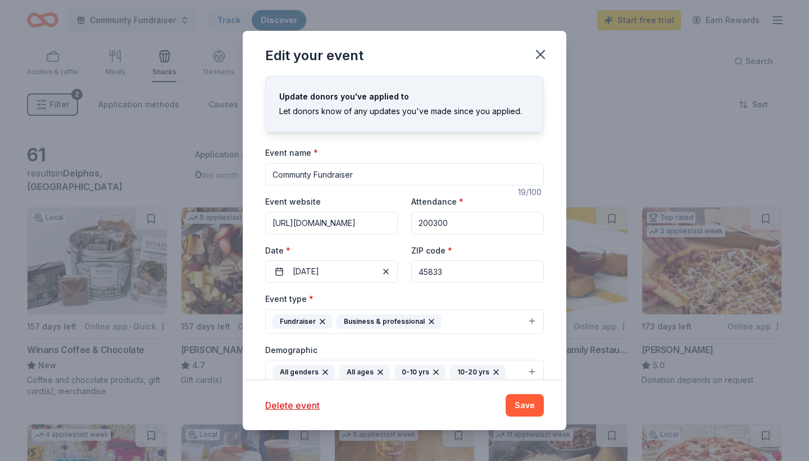
click at [550, 284] on div "Update donors you've applied to Let donors know of any updates you've made sinc…" at bounding box center [405, 228] width 324 height 304
click at [560, 340] on div "Update donors you've applied to Let donors know of any updates you've made sinc…" at bounding box center [405, 228] width 324 height 304
click at [354, 225] on input "[URL][DOMAIN_NAME]" at bounding box center [331, 223] width 133 height 22
click at [454, 313] on button "Fundraiser Business & professional" at bounding box center [404, 321] width 279 height 25
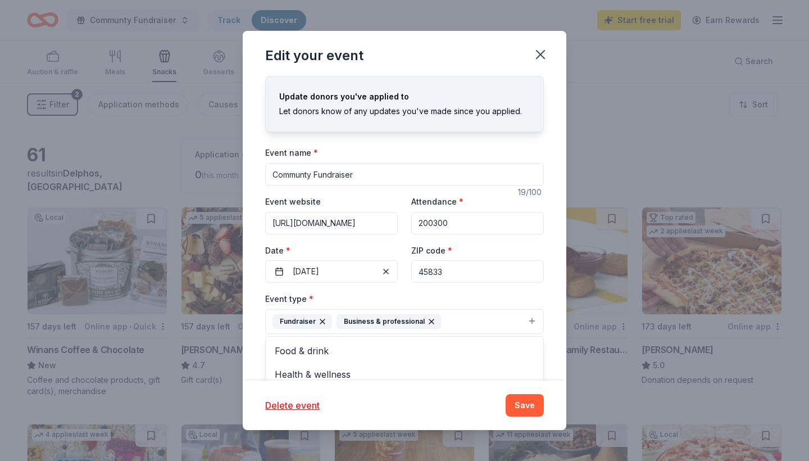
click at [556, 332] on div "Update donors you've applied to Let donors know of any updates you've made sinc…" at bounding box center [405, 228] width 324 height 304
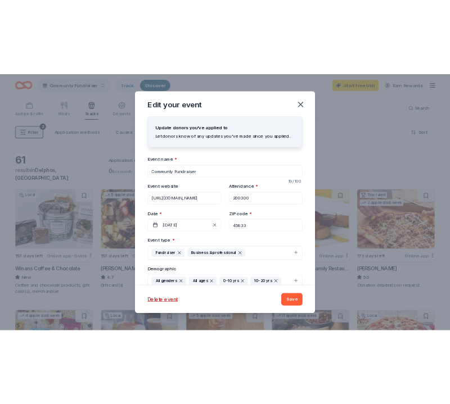
scroll to position [214, 0]
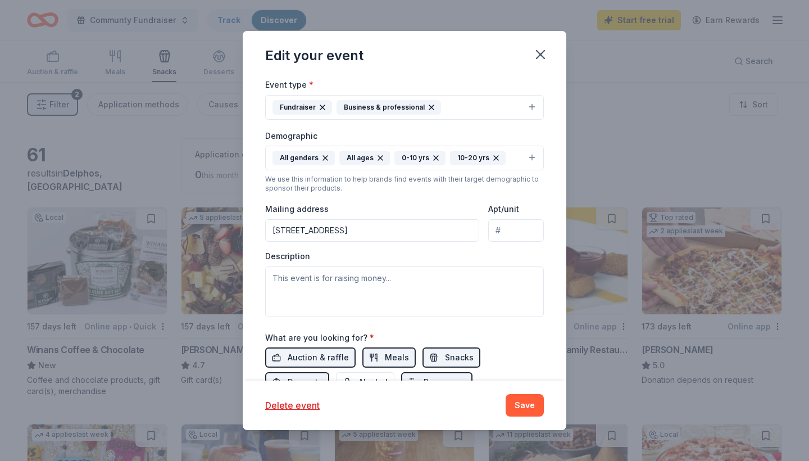
click at [568, 319] on div "Edit your event Update donors you've applied to Let donors know of any updates …" at bounding box center [404, 230] width 809 height 461
click at [402, 278] on textarea at bounding box center [404, 291] width 279 height 51
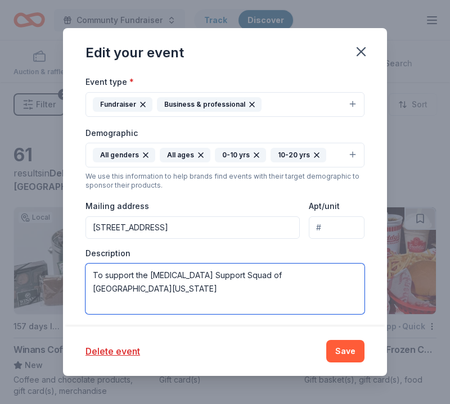
click at [324, 273] on textarea "To support the Autism Support Squad of Northwest Ohio" at bounding box center [224, 289] width 279 height 51
drag, startPoint x: 324, startPoint y: 273, endPoint x: 48, endPoint y: 275, distance: 276.6
click at [48, 275] on div "Edit your event Update donors you've applied to Let donors know of any updates …" at bounding box center [225, 202] width 450 height 404
paste textarea "All proceeds from this event will support Autism Support Squad of Northwest Ohi…"
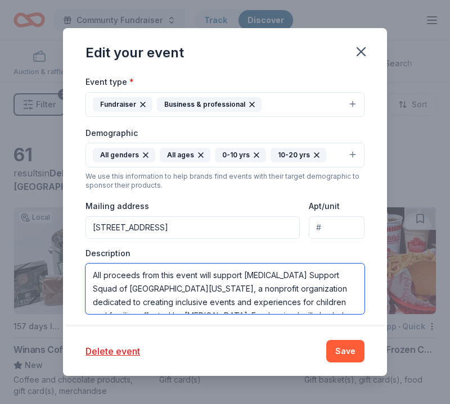
scroll to position [67, 0]
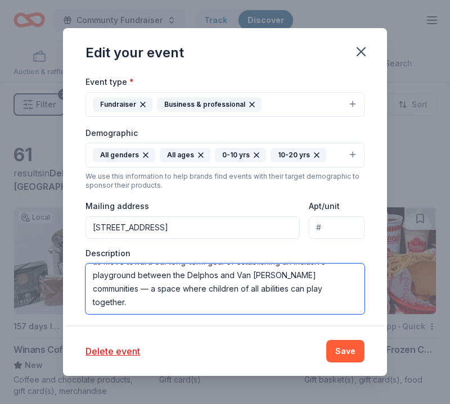
click at [171, 279] on textarea "All proceeds from this event will support Autism Support Squad of Northwest Ohi…" at bounding box center [224, 289] width 279 height 51
click at [174, 273] on textarea "All proceeds from this event will support Autism Support Squad of Northwest Ohi…" at bounding box center [224, 289] width 279 height 51
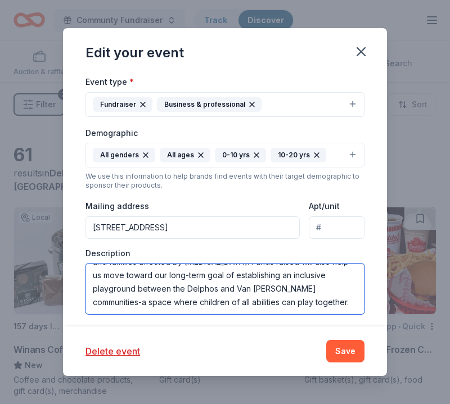
click at [325, 265] on textarea "All proceeds from this event will support [MEDICAL_DATA] Support Squad of [GEOG…" at bounding box center [224, 289] width 279 height 51
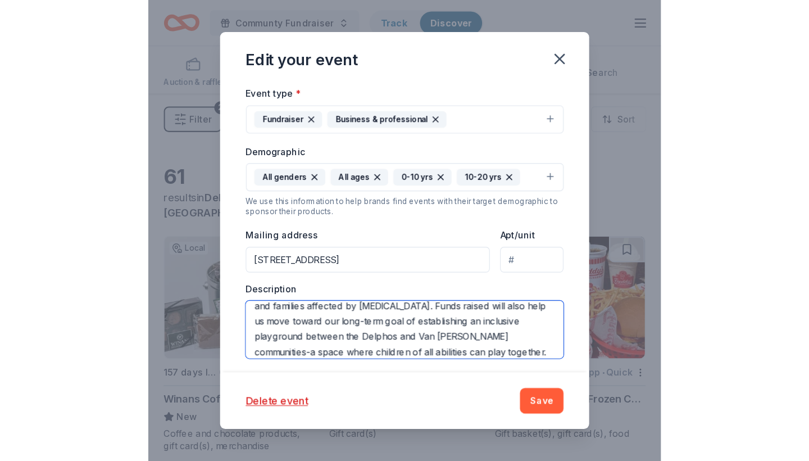
scroll to position [61, 0]
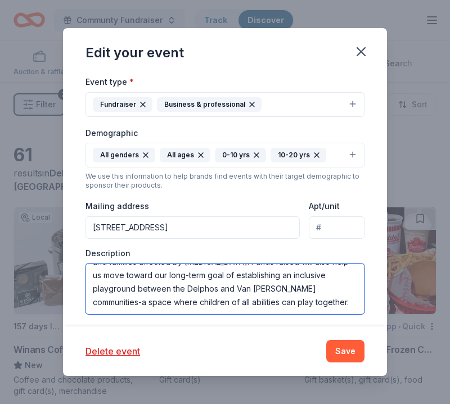
click at [96, 280] on textarea "All proceeds from this event will support [MEDICAL_DATA] Support Squad of [GEOG…" at bounding box center [224, 289] width 279 height 51
type textarea "All proceeds from this event will support [MEDICAL_DATA] Support Squad of [GEOG…"
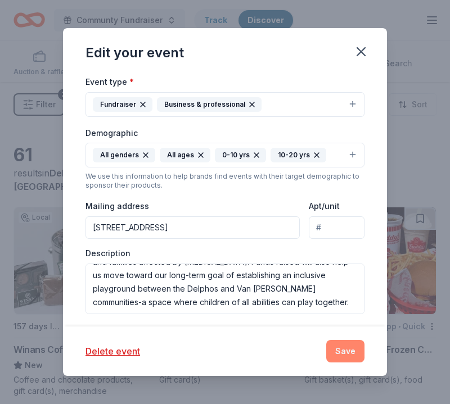
click at [345, 348] on button "Save" at bounding box center [345, 351] width 38 height 22
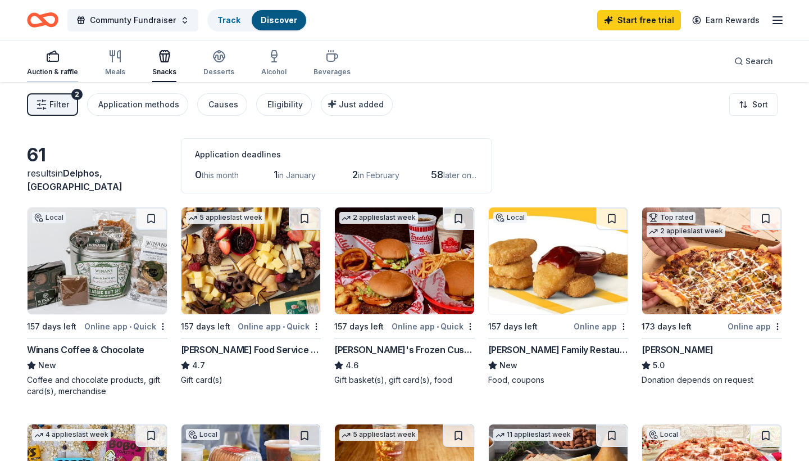
click at [57, 53] on icon "button" at bounding box center [52, 55] width 13 height 13
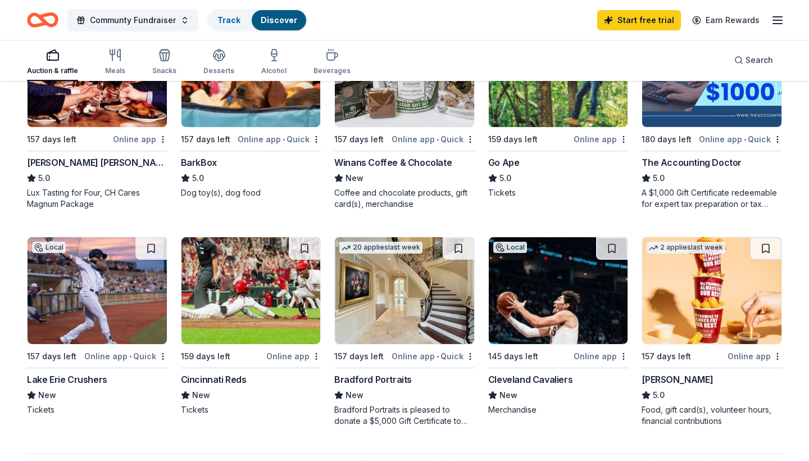
scroll to position [631, 0]
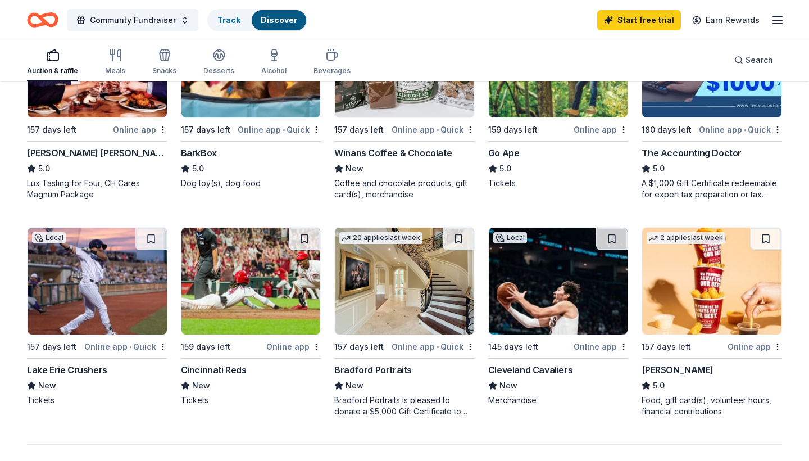
click at [288, 346] on div "Online app" at bounding box center [293, 347] width 55 height 14
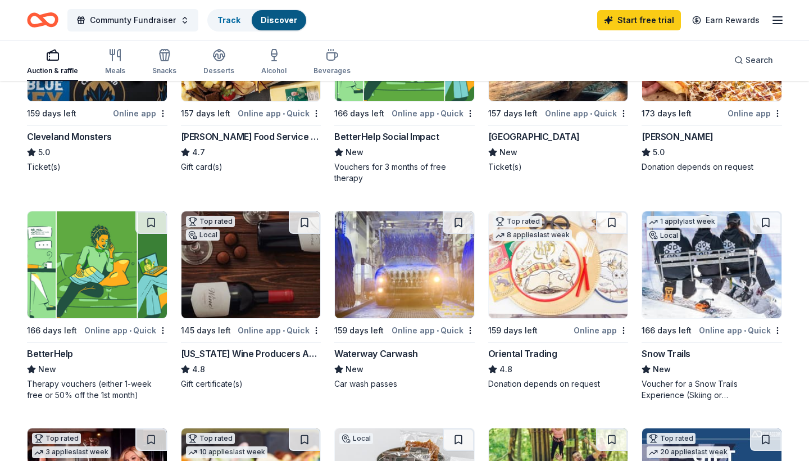
scroll to position [229, 0]
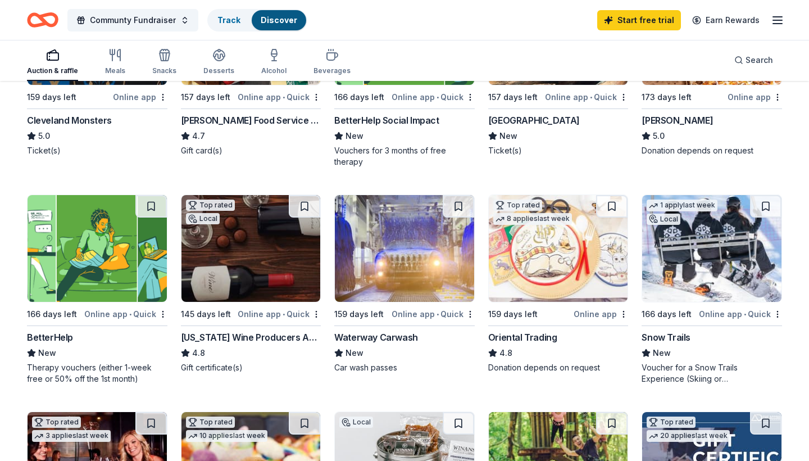
click at [264, 315] on div "Online app • Quick" at bounding box center [279, 314] width 83 height 14
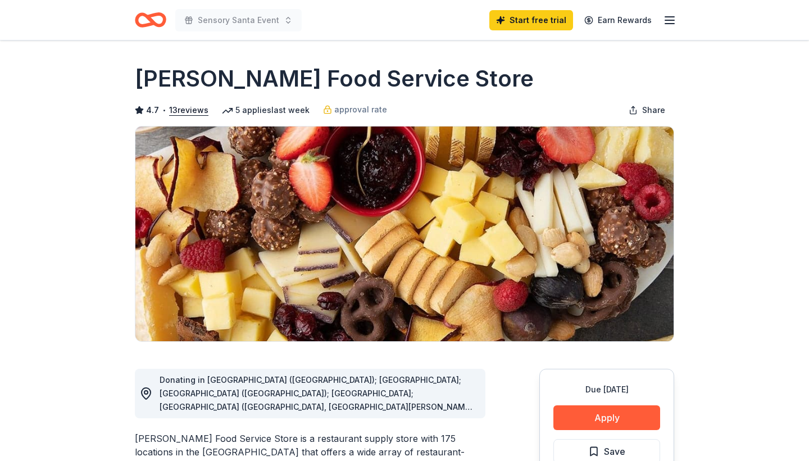
click at [473, 409] on div "Donating in [GEOGRAPHIC_DATA] ([GEOGRAPHIC_DATA]); [GEOGRAPHIC_DATA]; [GEOGRAPH…" at bounding box center [318, 393] width 317 height 40
click at [672, 19] on icon "button" at bounding box center [669, 19] width 13 height 13
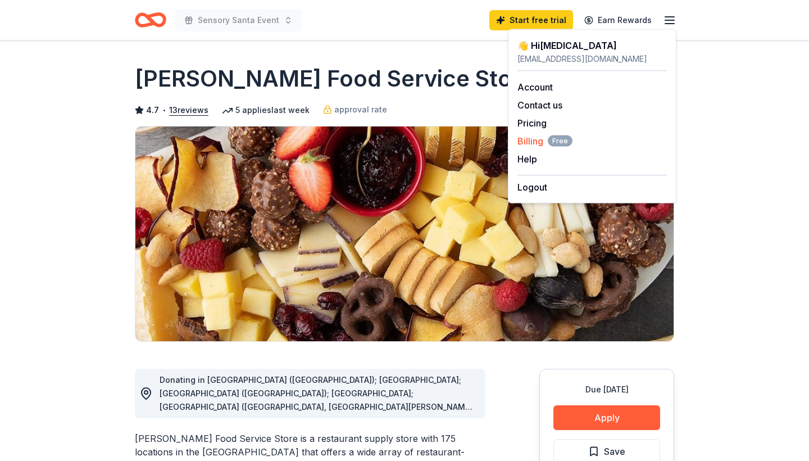
click at [533, 145] on span "Billing Free" at bounding box center [545, 140] width 55 height 13
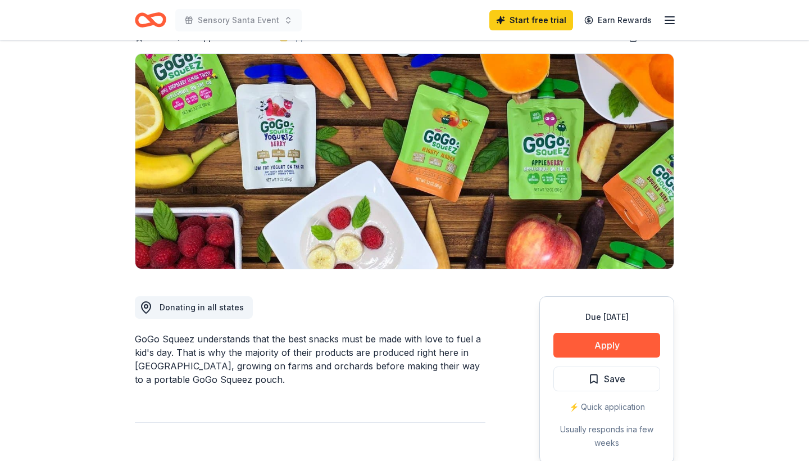
scroll to position [70, 0]
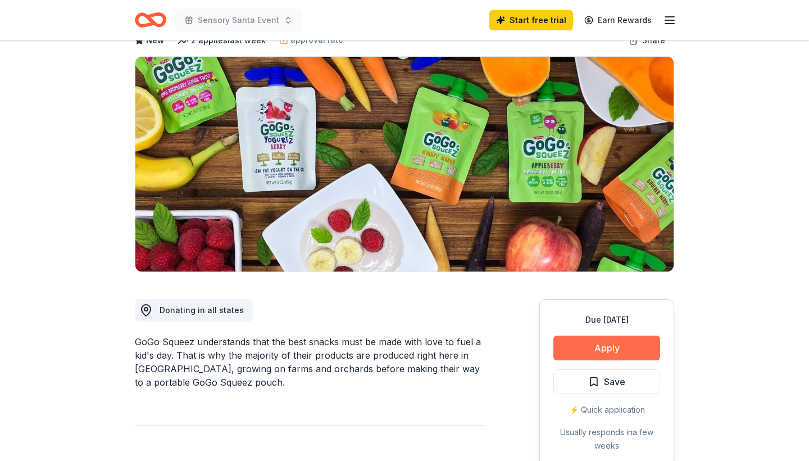
click at [616, 349] on button "Apply" at bounding box center [607, 348] width 107 height 25
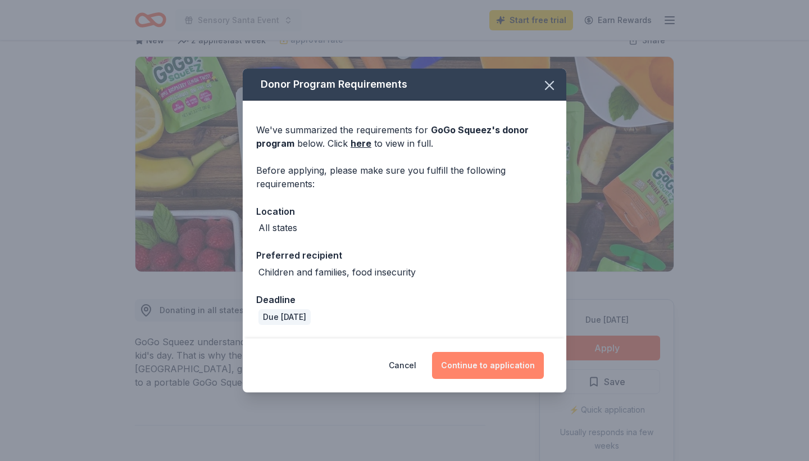
click at [472, 372] on button "Continue to application" at bounding box center [488, 365] width 112 height 27
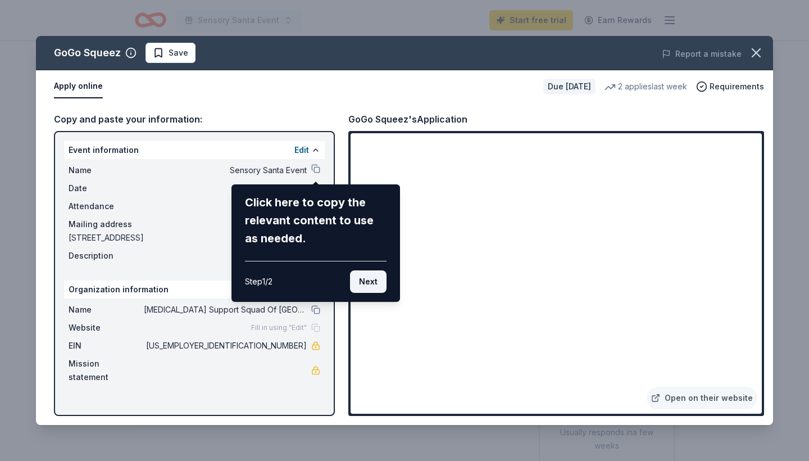
click at [364, 283] on button "Next" at bounding box center [368, 281] width 37 height 22
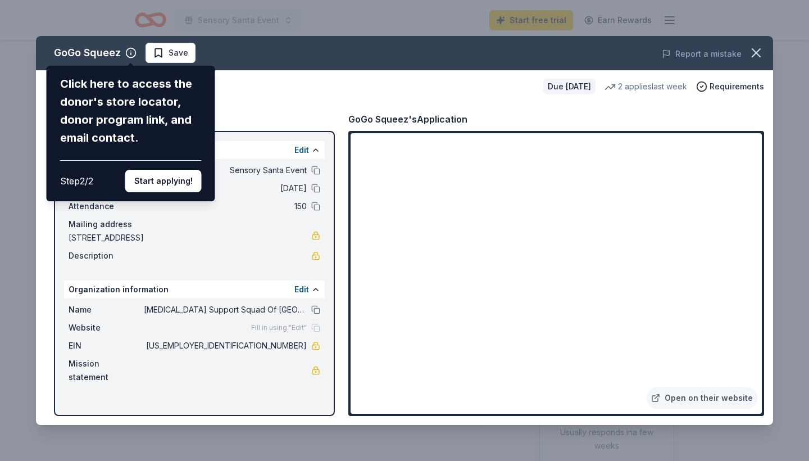
click at [171, 170] on button "Start applying!" at bounding box center [163, 181] width 76 height 22
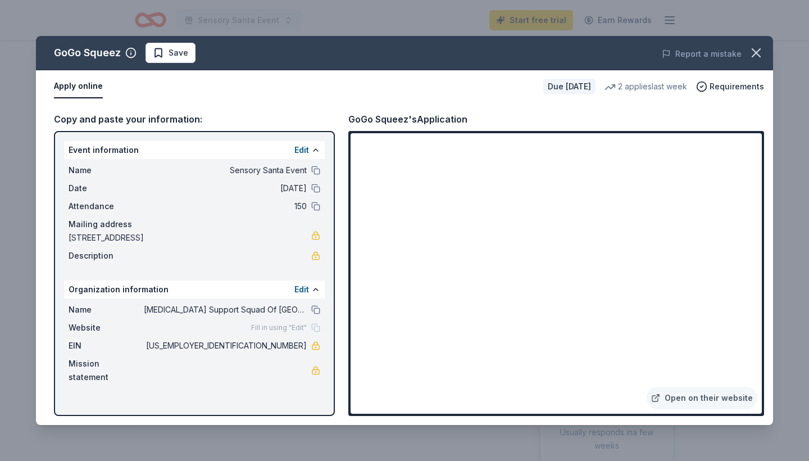
click at [297, 327] on div "GoGo Squeez Save Report a mistake Apply online Due in 24 days 2 applies last we…" at bounding box center [404, 230] width 737 height 389
click at [318, 329] on div "GoGo Squeez Save Report a mistake Apply online Due in 24 days 2 applies last we…" at bounding box center [404, 230] width 737 height 389
click at [283, 327] on div "GoGo Squeez Save Report a mistake Apply online Due in 24 days 2 applies last we…" at bounding box center [404, 230] width 737 height 389
click at [227, 313] on span "[MEDICAL_DATA] Support Squad Of [GEOGRAPHIC_DATA][US_STATE]" at bounding box center [225, 309] width 163 height 13
click at [316, 309] on button at bounding box center [315, 309] width 9 height 9
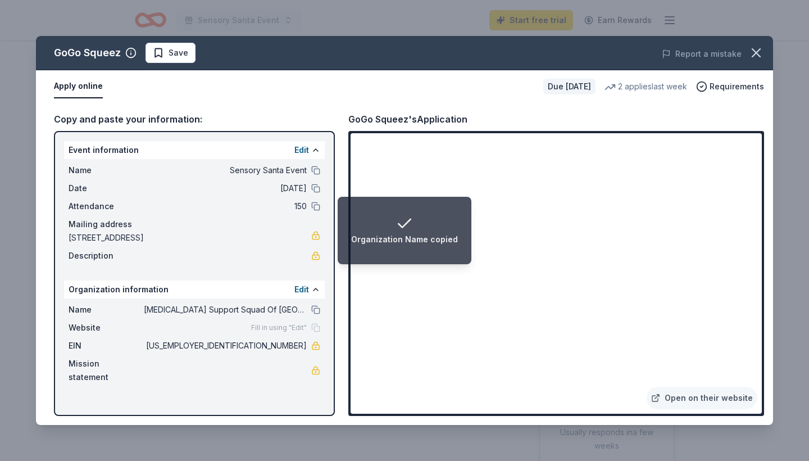
click at [762, 325] on div "Open on their website" at bounding box center [557, 273] width 416 height 285
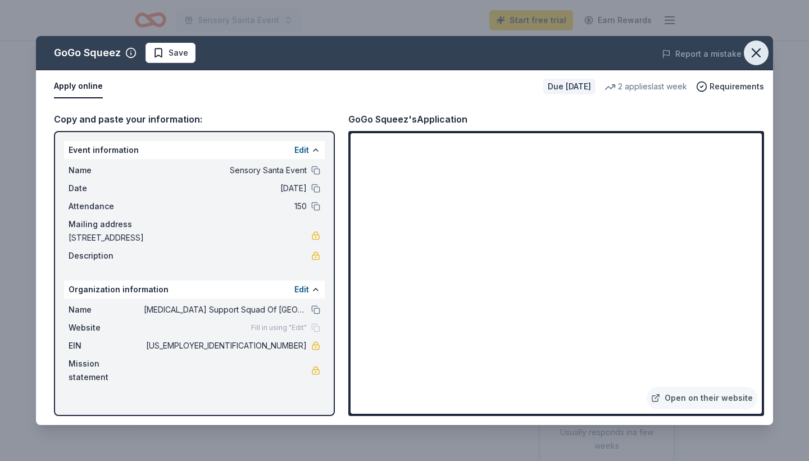
click at [764, 52] on icon "button" at bounding box center [757, 53] width 16 height 16
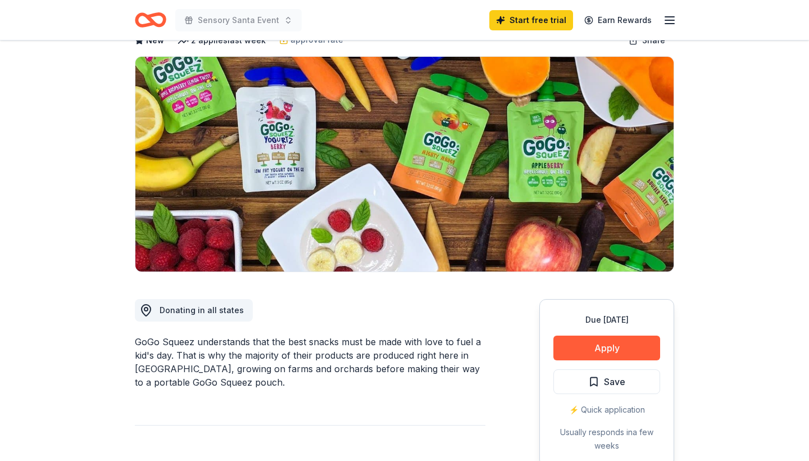
click at [664, 18] on icon "button" at bounding box center [669, 19] width 13 height 13
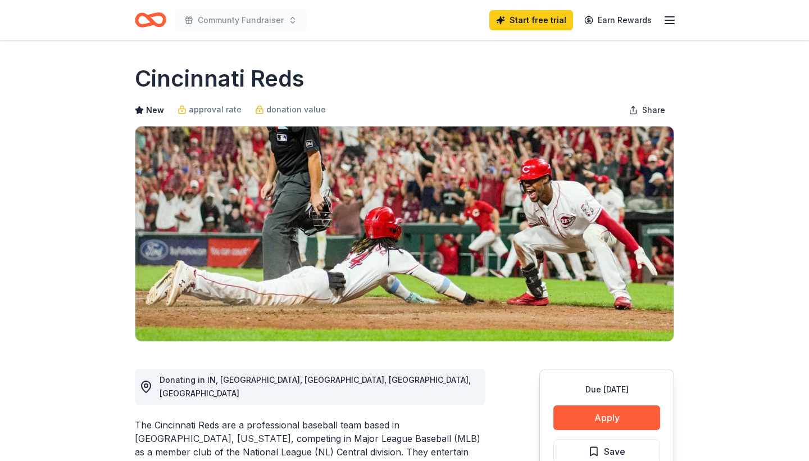
click at [155, 19] on icon "Home" at bounding box center [150, 20] width 31 height 26
click at [661, 18] on div "Start free trial Earn Rewards" at bounding box center [583, 20] width 187 height 26
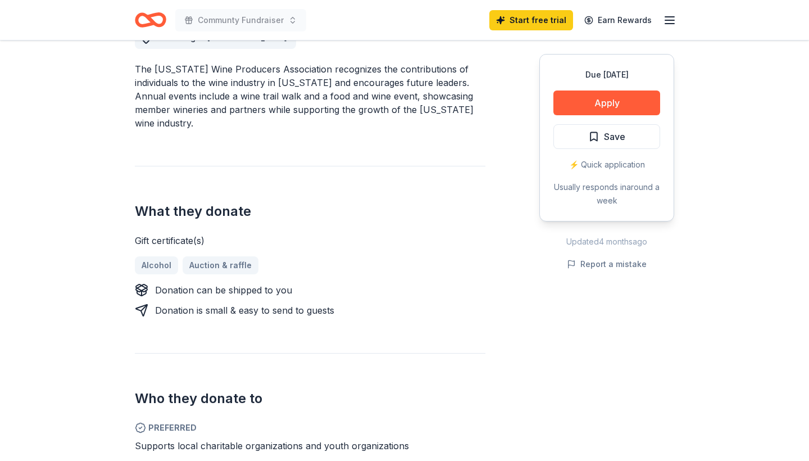
scroll to position [325, 0]
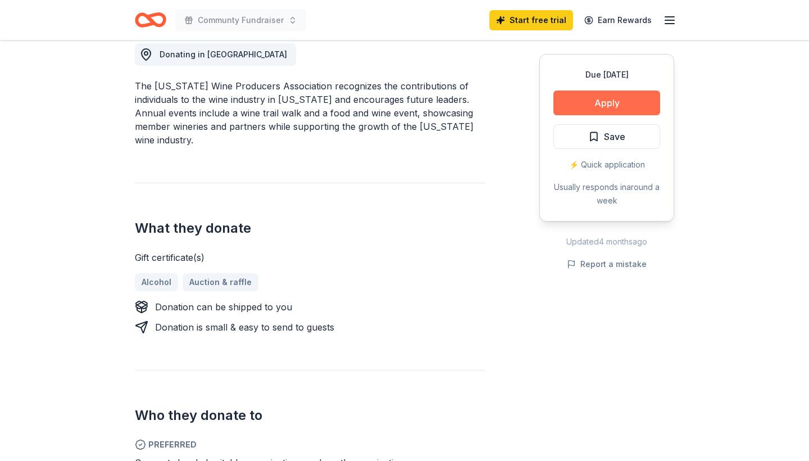
click at [625, 102] on button "Apply" at bounding box center [607, 103] width 107 height 25
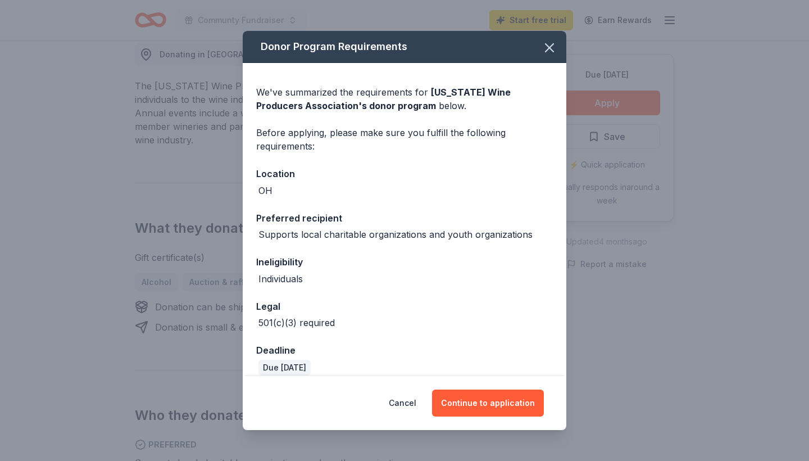
click at [461, 232] on div "Supports local charitable organizations and youth organizations" at bounding box center [396, 234] width 274 height 13
click at [270, 316] on div "501(c)(3) required" at bounding box center [297, 322] width 76 height 13
click at [278, 360] on div "Due [DATE]" at bounding box center [285, 368] width 52 height 16
click at [512, 409] on button "Continue to application" at bounding box center [488, 403] width 112 height 27
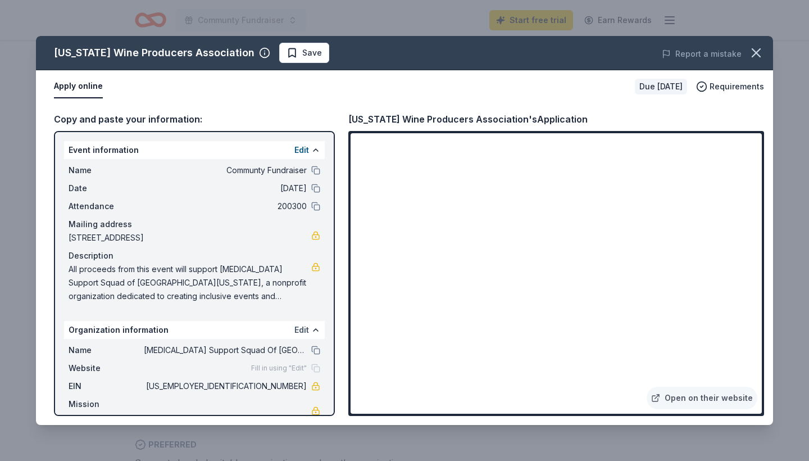
click at [308, 331] on button "Edit" at bounding box center [302, 329] width 15 height 13
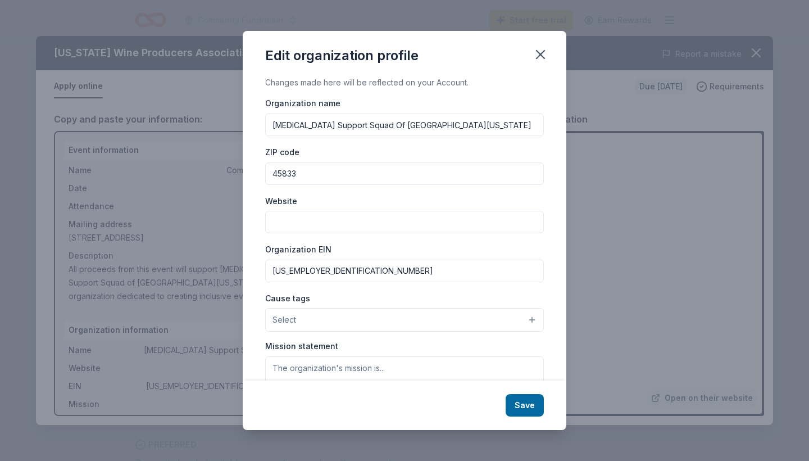
click at [309, 211] on input "Website" at bounding box center [404, 222] width 279 height 22
click at [164, 1] on div "Edit organization profile Changes made here will be reflected on your Account. …" at bounding box center [404, 230] width 809 height 461
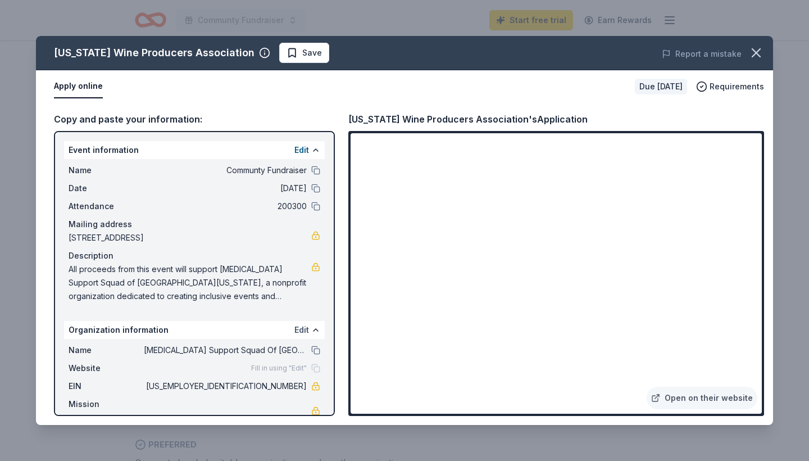
click at [300, 332] on button "Edit" at bounding box center [302, 329] width 15 height 13
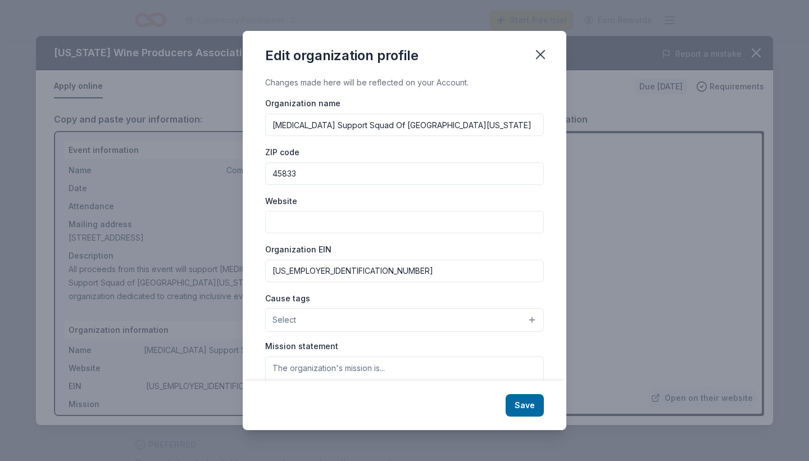
click at [317, 221] on input "Website" at bounding box center [404, 222] width 279 height 22
paste input "[URL][DOMAIN_NAME]"
type input "[URL][DOMAIN_NAME]"
click at [555, 249] on div "Changes made here will be reflected on your Account. Organization name [MEDICAL…" at bounding box center [405, 228] width 324 height 304
click at [412, 311] on button "Select" at bounding box center [404, 320] width 279 height 24
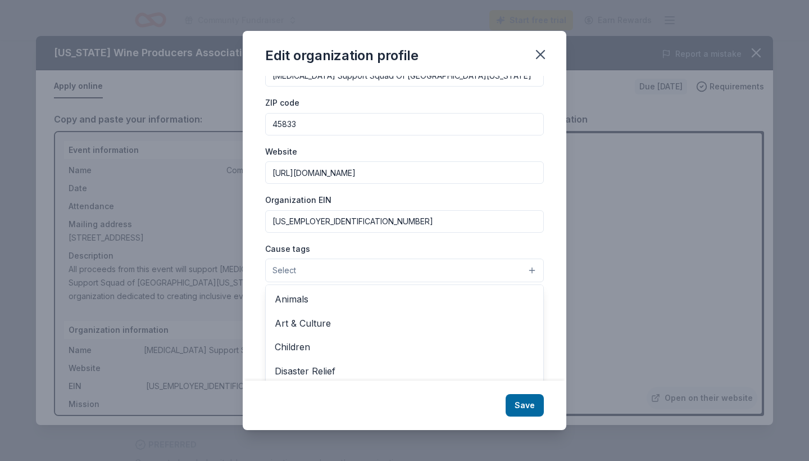
scroll to position [73, 0]
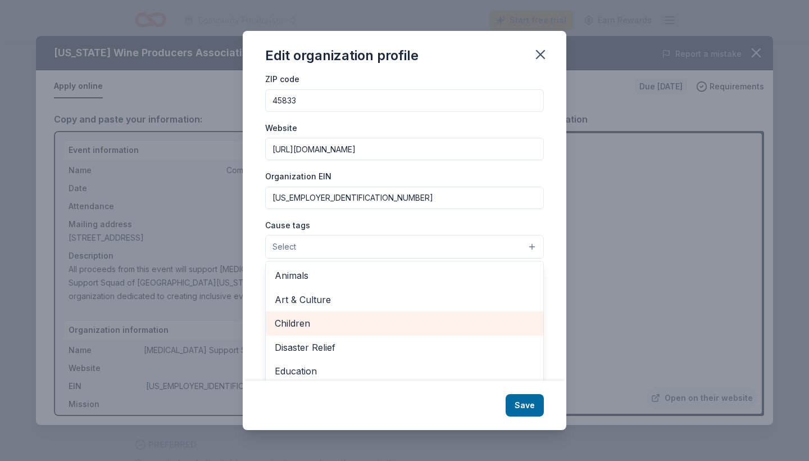
click at [336, 322] on span "Children" at bounding box center [405, 323] width 260 height 15
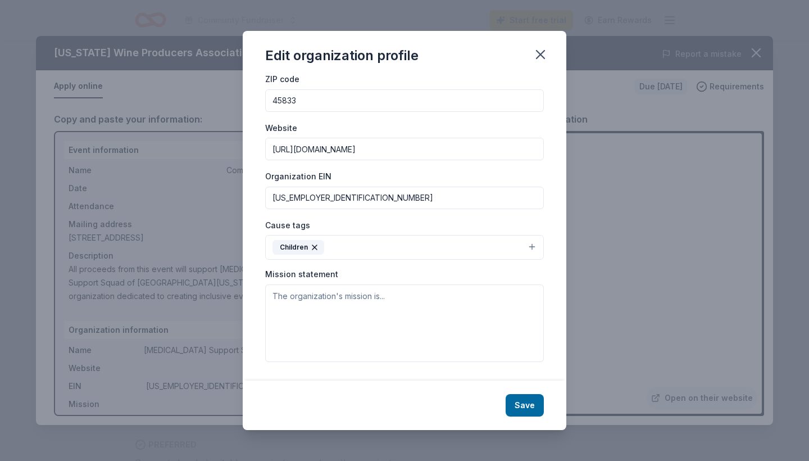
click at [476, 243] on button "Children" at bounding box center [404, 247] width 279 height 25
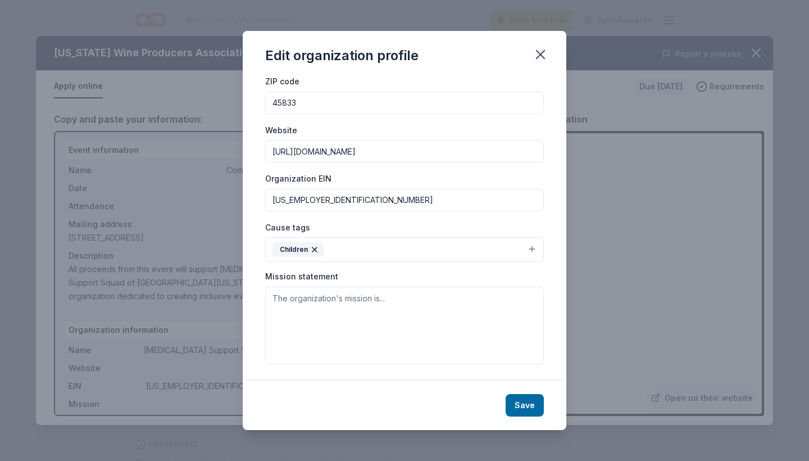
click at [426, 245] on button "Children" at bounding box center [404, 249] width 279 height 25
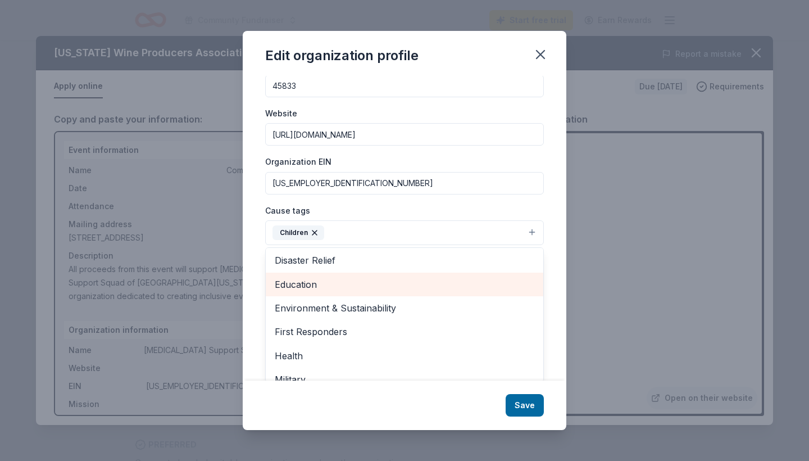
scroll to position [49, 0]
click at [295, 280] on span "Education" at bounding box center [405, 284] width 260 height 15
click at [376, 286] on span "Environment & Sustainability" at bounding box center [405, 284] width 260 height 15
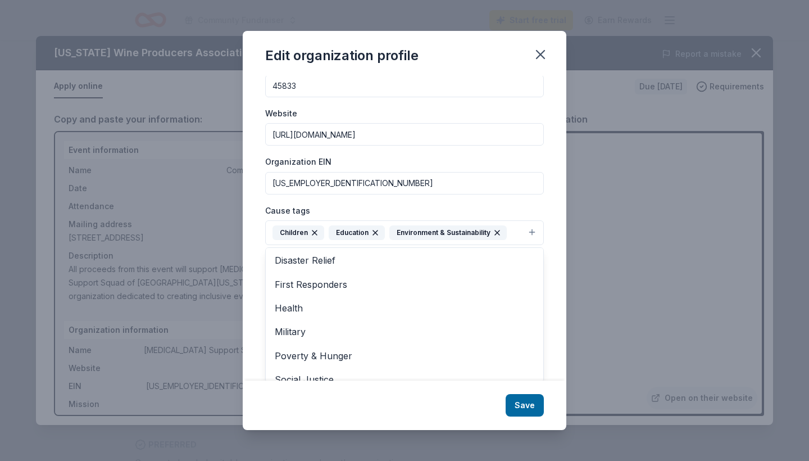
click at [555, 273] on div "Changes made here will be reflected on your Account. Organization name [MEDICAL…" at bounding box center [405, 228] width 324 height 304
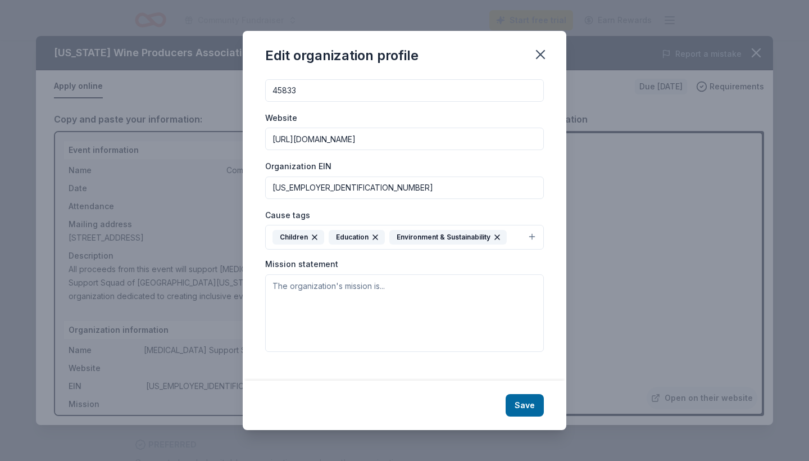
scroll to position [71, 0]
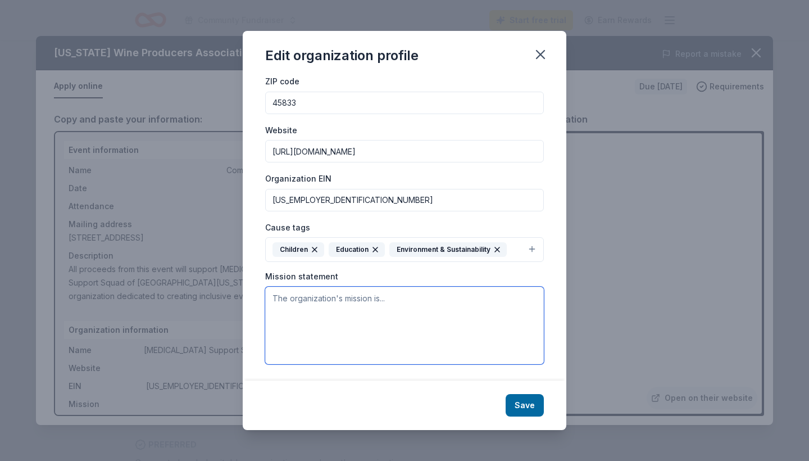
click at [355, 296] on textarea at bounding box center [404, 326] width 279 height 78
click at [301, 301] on textarea at bounding box center [404, 326] width 279 height 78
paste textarea "Our mission is to support and empower other [MEDICAL_DATA] families by providin…"
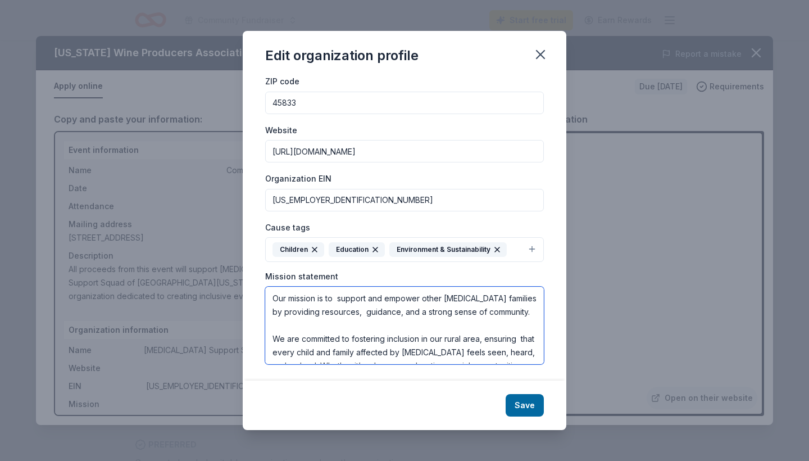
scroll to position [54, 0]
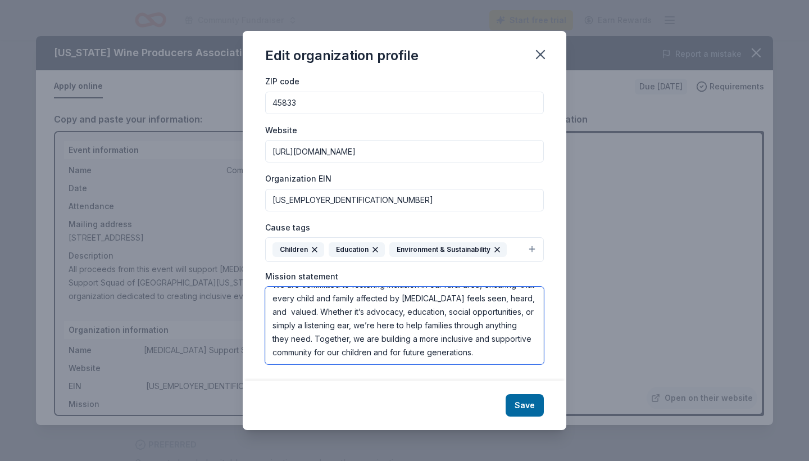
type textarea "Our mission is to support and empower other [MEDICAL_DATA] families by providin…"
click at [562, 359] on div "Changes made here will be reflected on your Account. Organization name [MEDICAL…" at bounding box center [405, 228] width 324 height 304
click at [530, 404] on button "Save" at bounding box center [525, 405] width 38 height 22
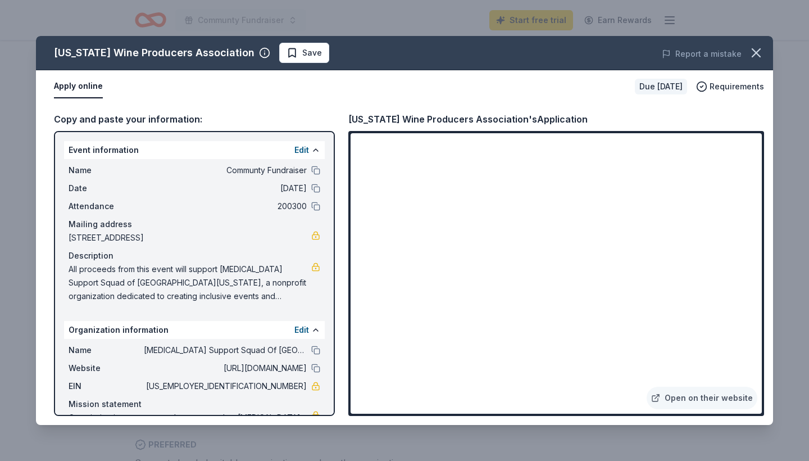
click at [331, 313] on div "Event information Edit Name Communty Fundraiser Date [DATE] Attendance 200300 M…" at bounding box center [194, 273] width 281 height 285
click at [287, 48] on span "Save" at bounding box center [304, 52] width 35 height 13
click at [760, 53] on icon "button" at bounding box center [757, 53] width 16 height 16
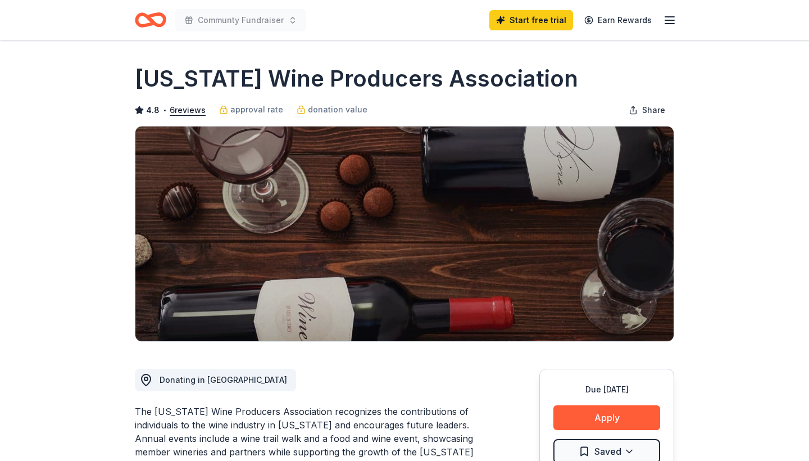
scroll to position [0, 0]
